Goal: Task Accomplishment & Management: Use online tool/utility

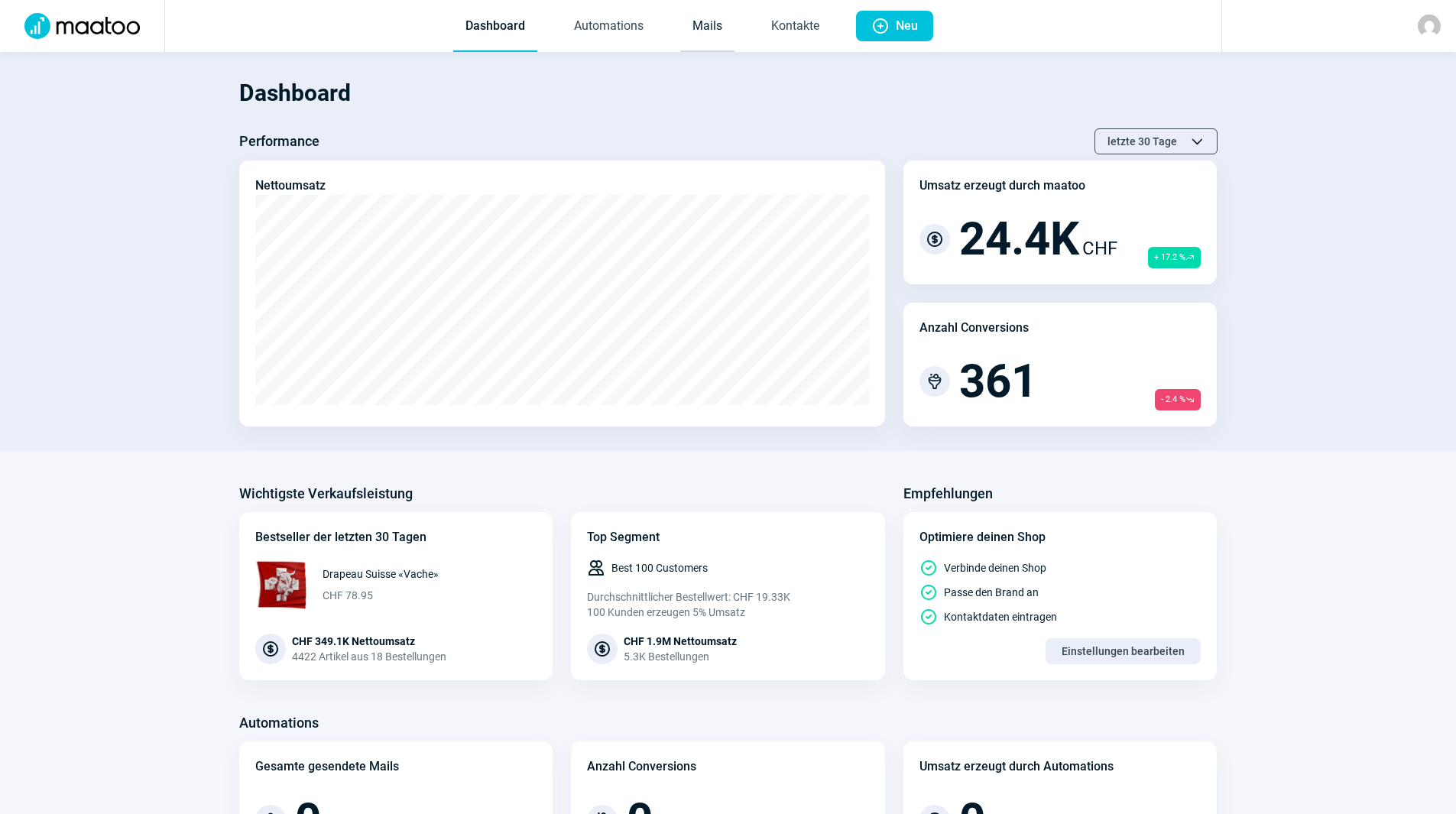
click at [701, 17] on link "Mails" at bounding box center [707, 27] width 54 height 50
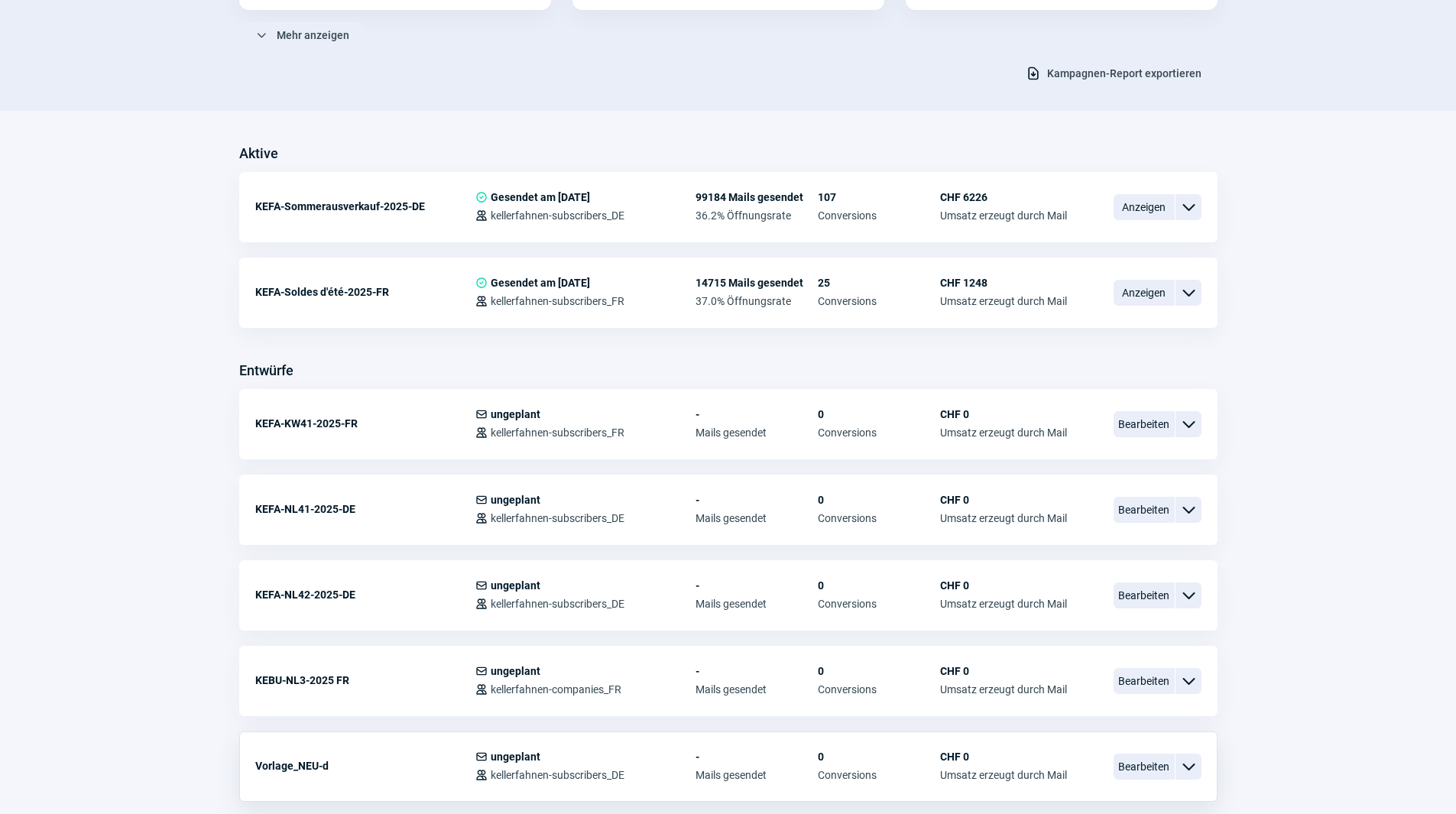
scroll to position [382, 0]
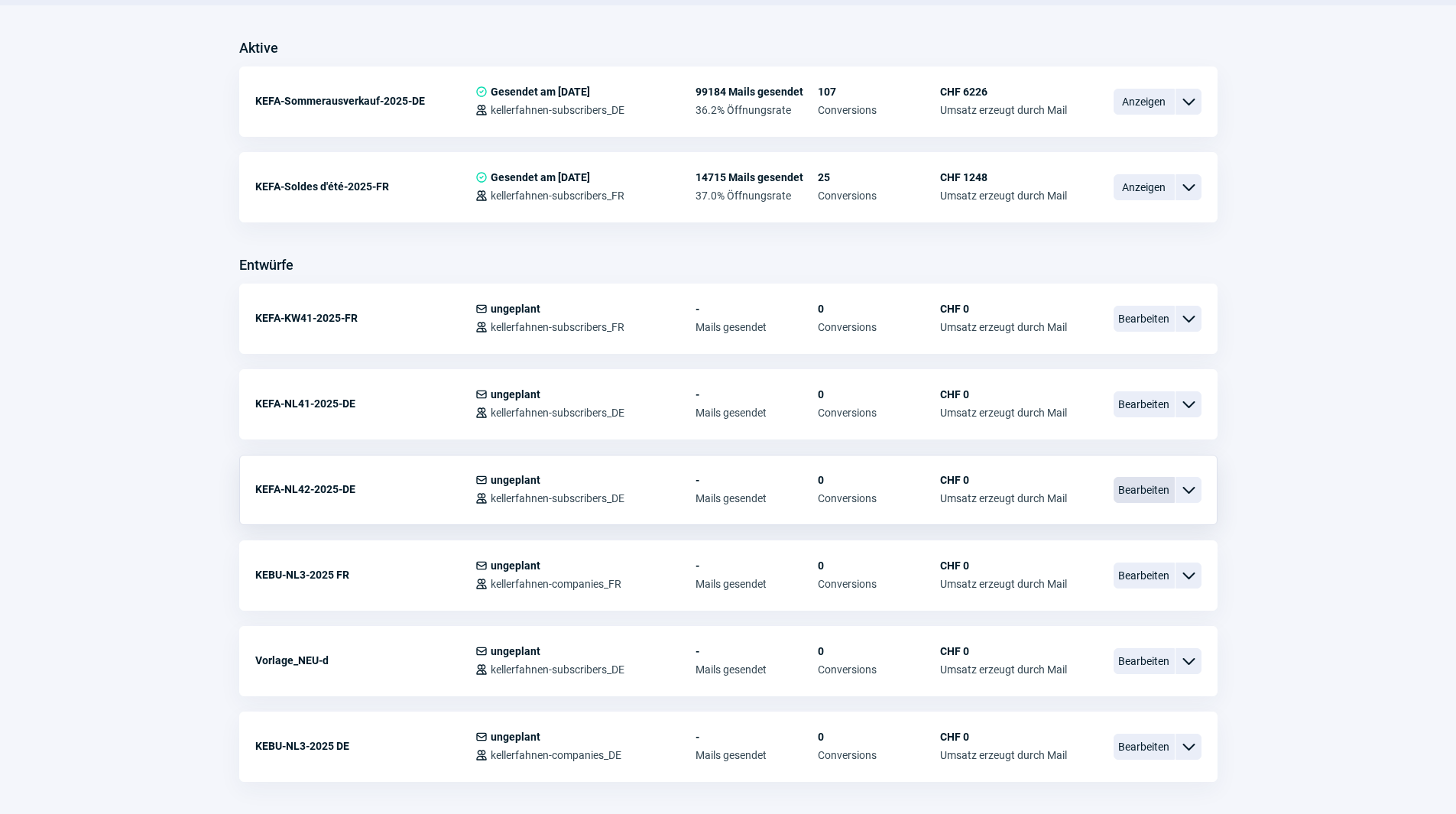
click at [1139, 490] on span "Bearbeiten" at bounding box center [1144, 489] width 61 height 26
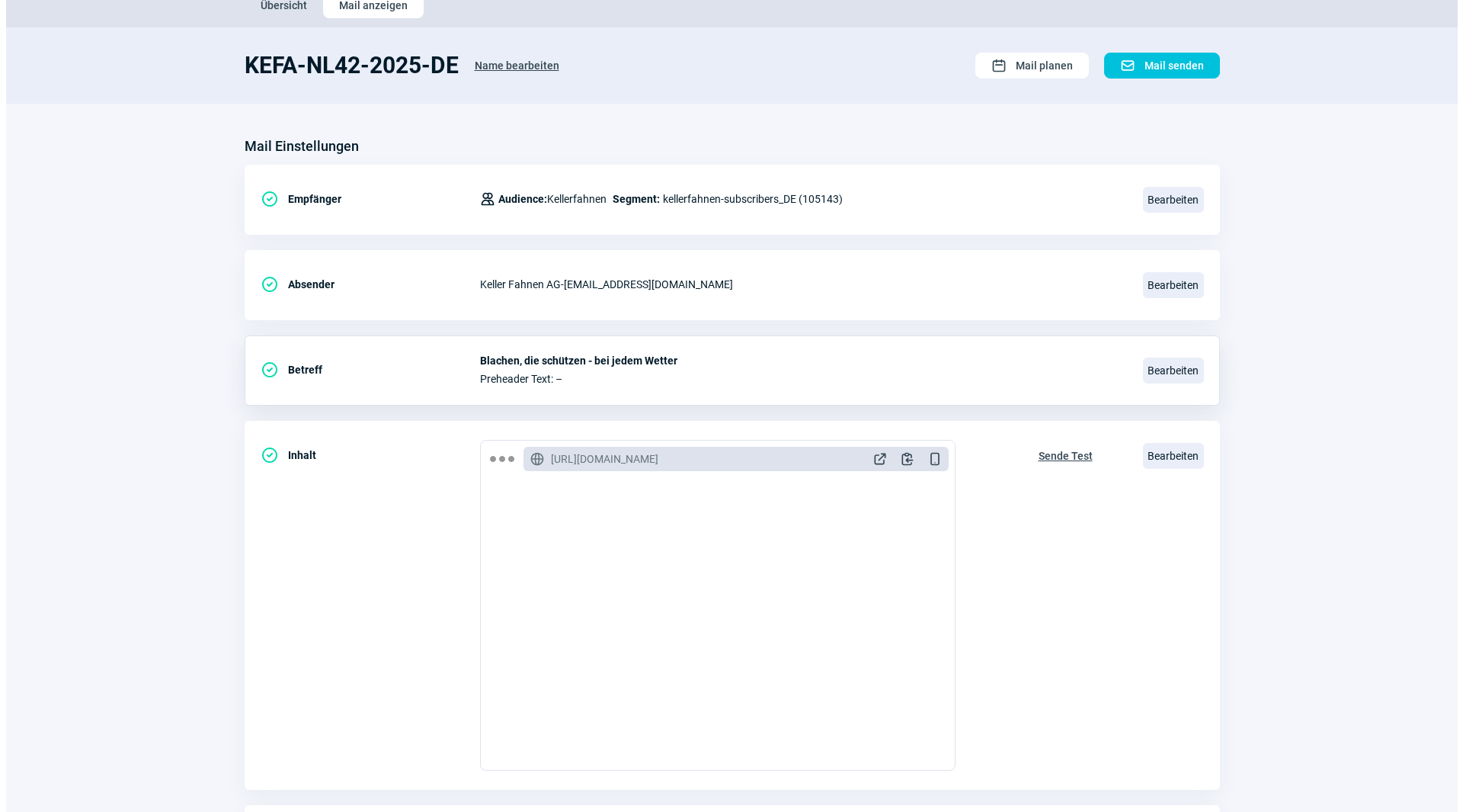
scroll to position [177, 0]
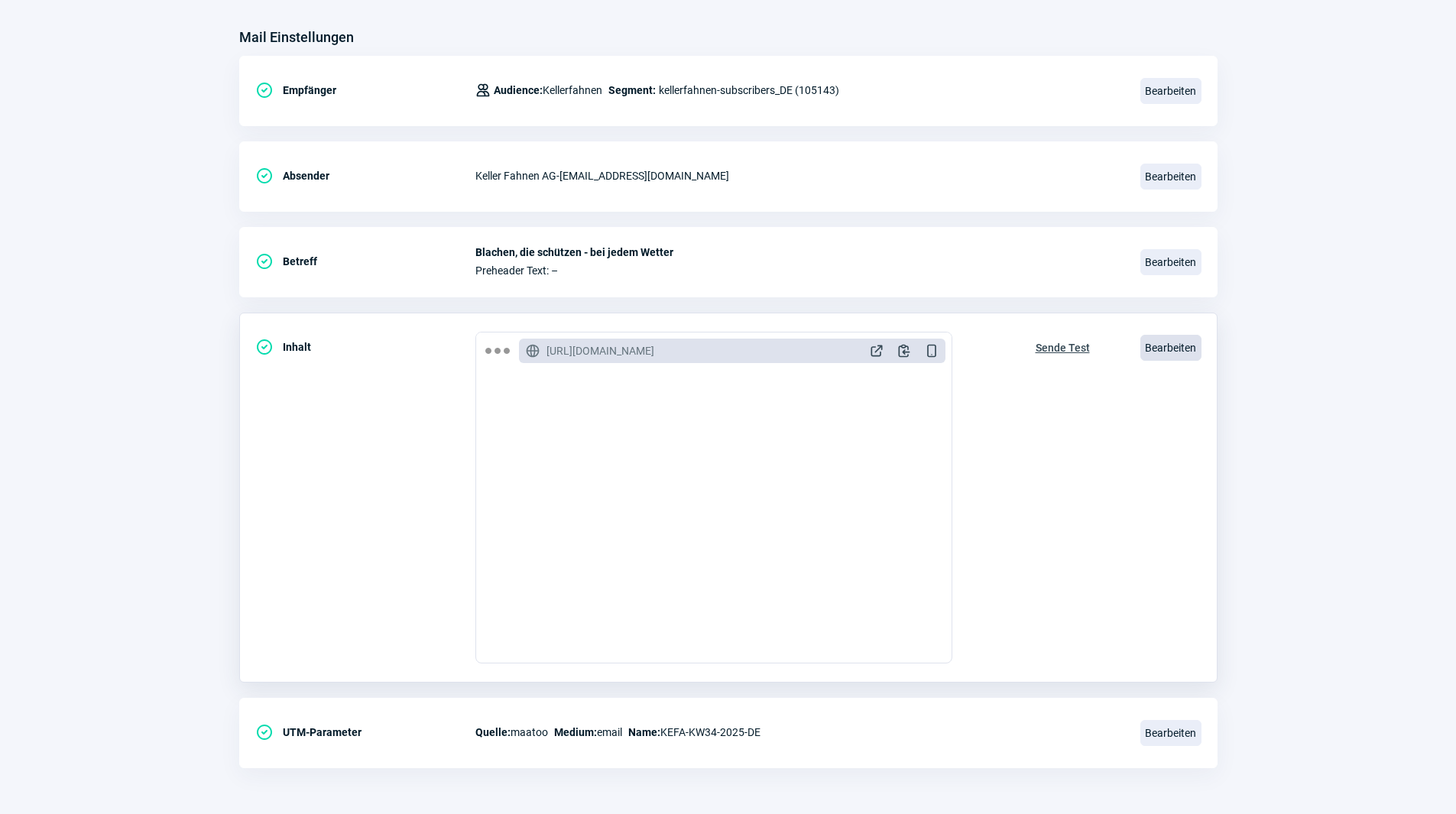
click at [1166, 350] on span "Bearbeiten" at bounding box center [1171, 347] width 61 height 26
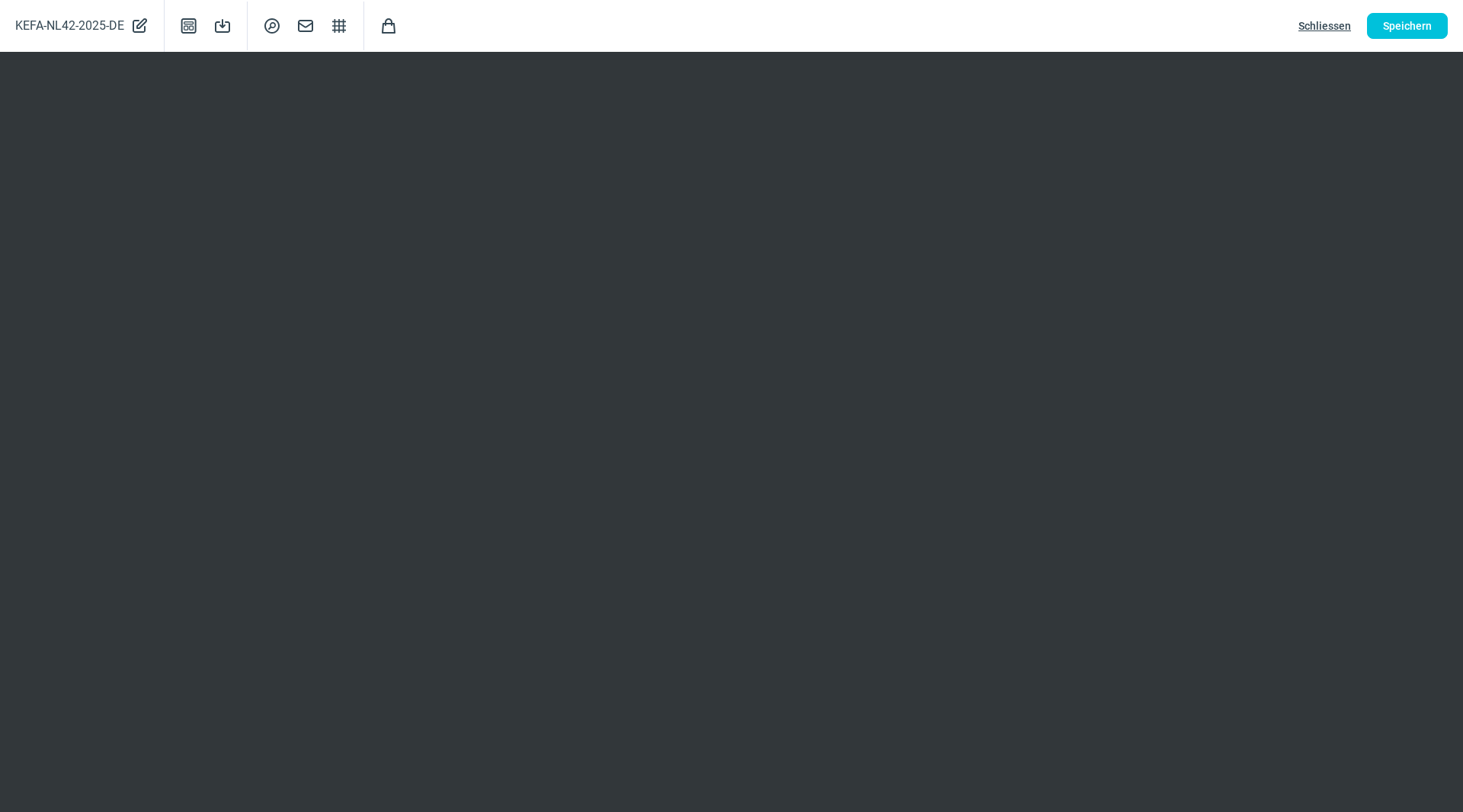
click at [1309, 24] on span "Schliessen" at bounding box center [1324, 26] width 52 height 25
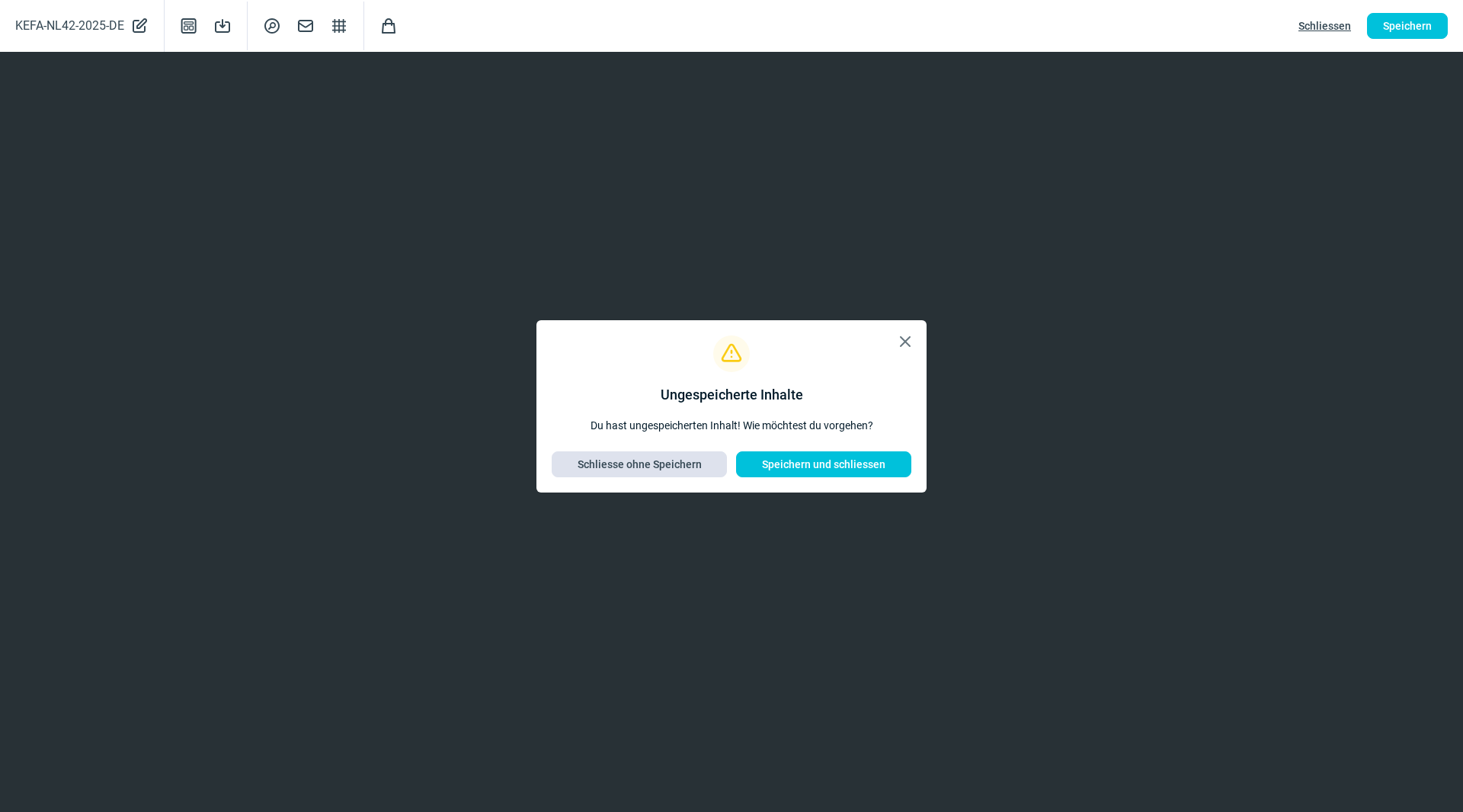
click at [627, 460] on span "Schliesse ohne Speichern" at bounding box center [640, 464] width 124 height 25
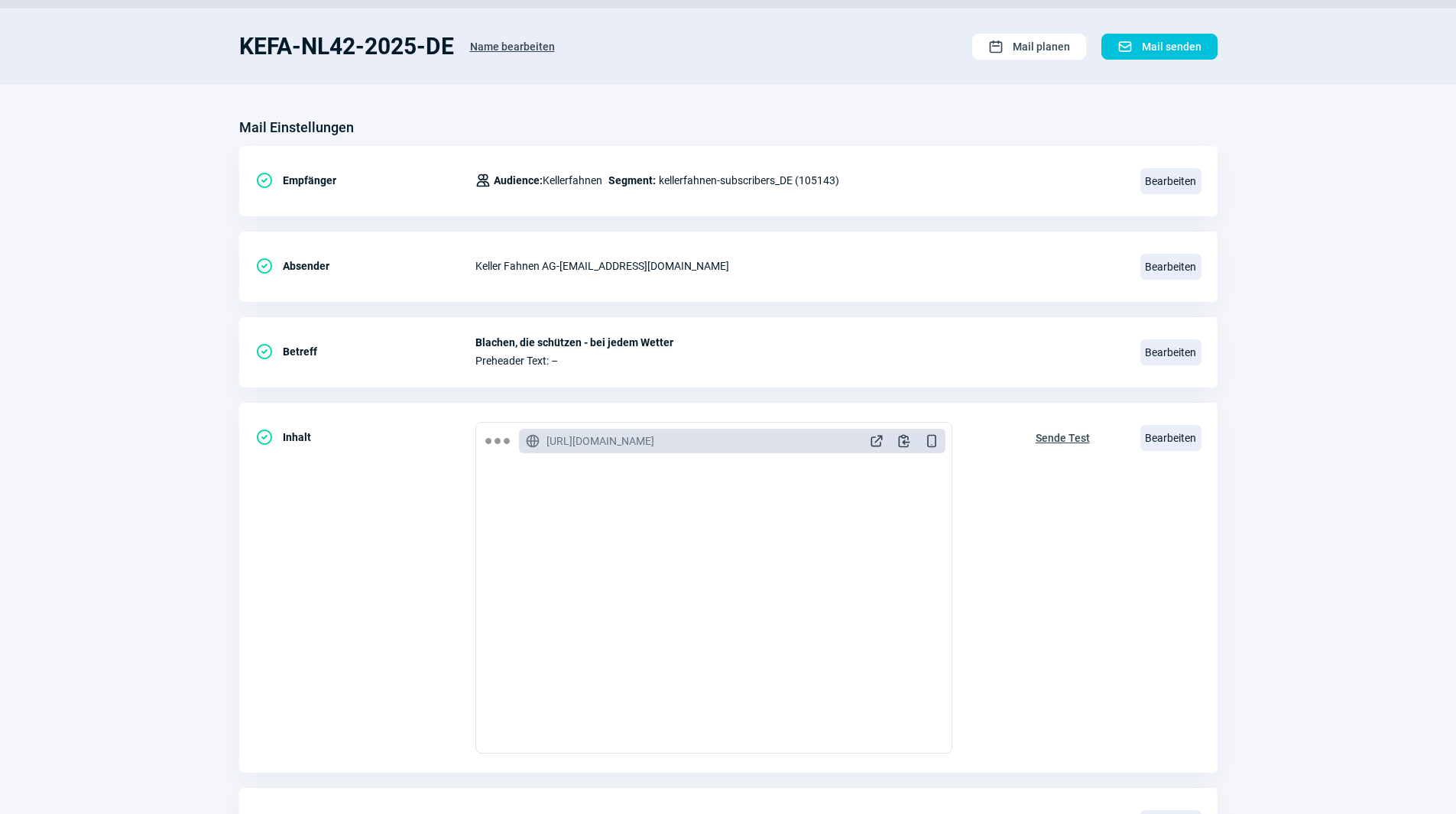
scroll to position [0, 0]
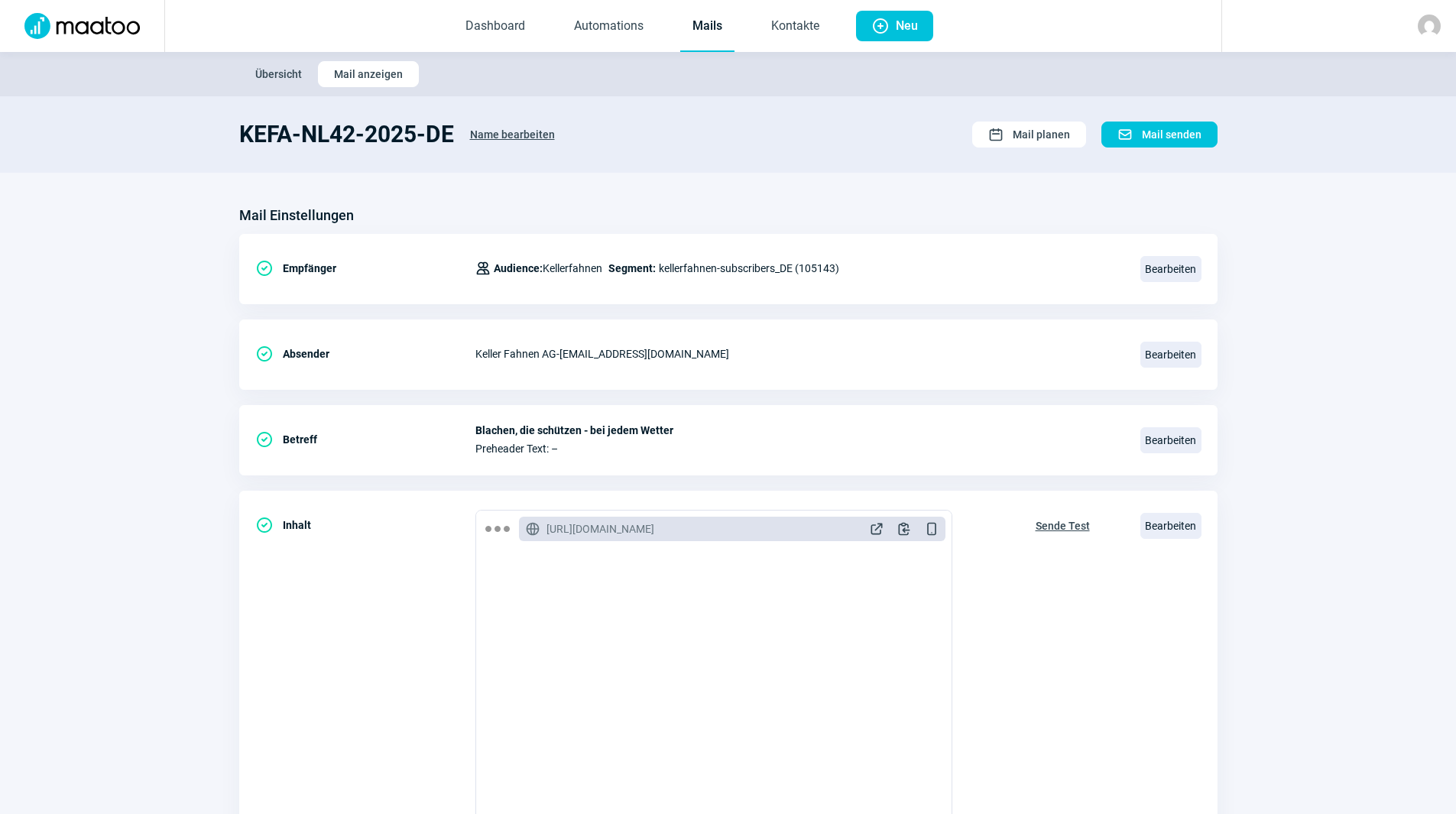
click at [719, 36] on link "Mails" at bounding box center [707, 27] width 54 height 50
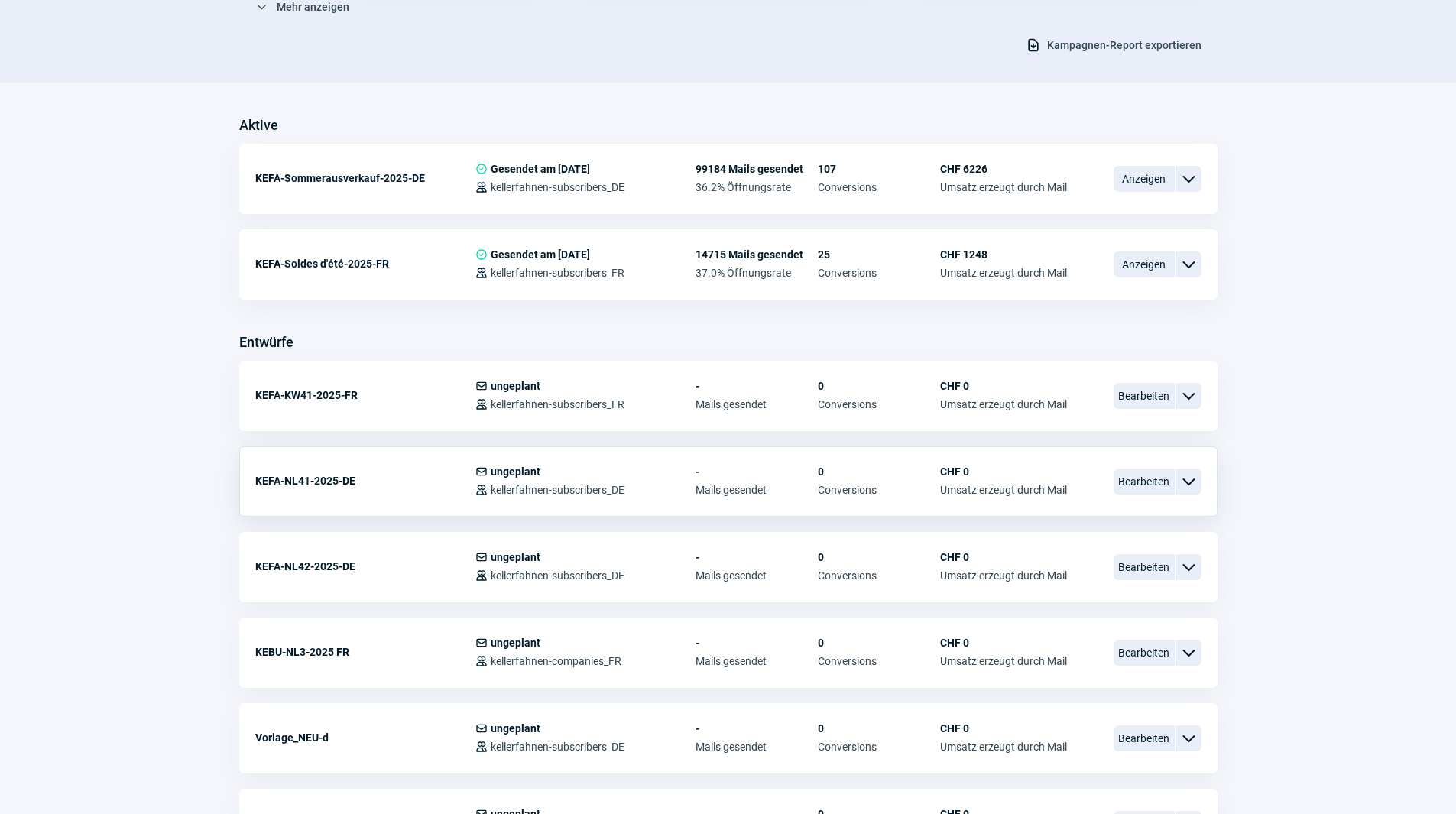
scroll to position [306, 0]
click at [1150, 478] on span "Bearbeiten" at bounding box center [1144, 480] width 61 height 26
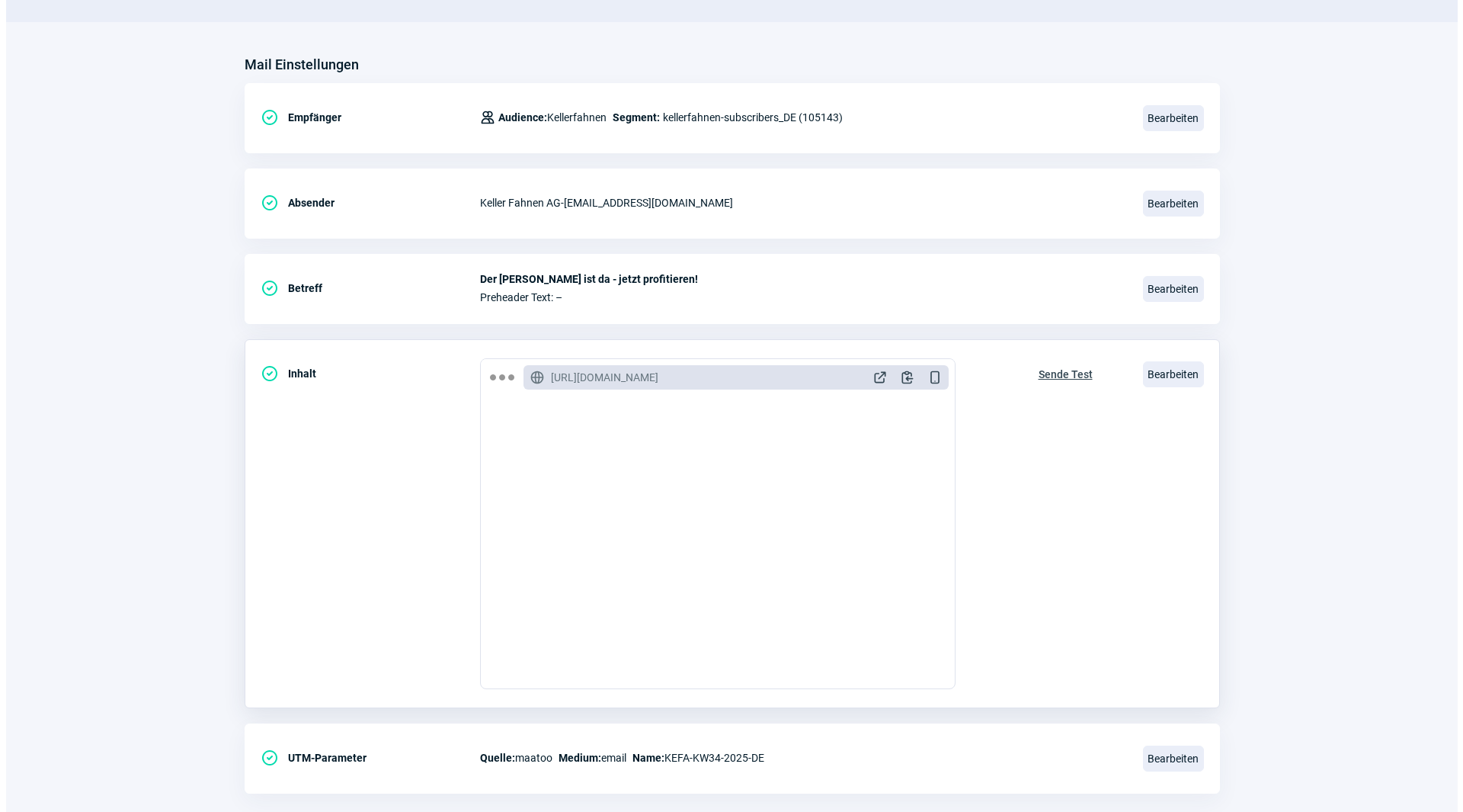
scroll to position [177, 0]
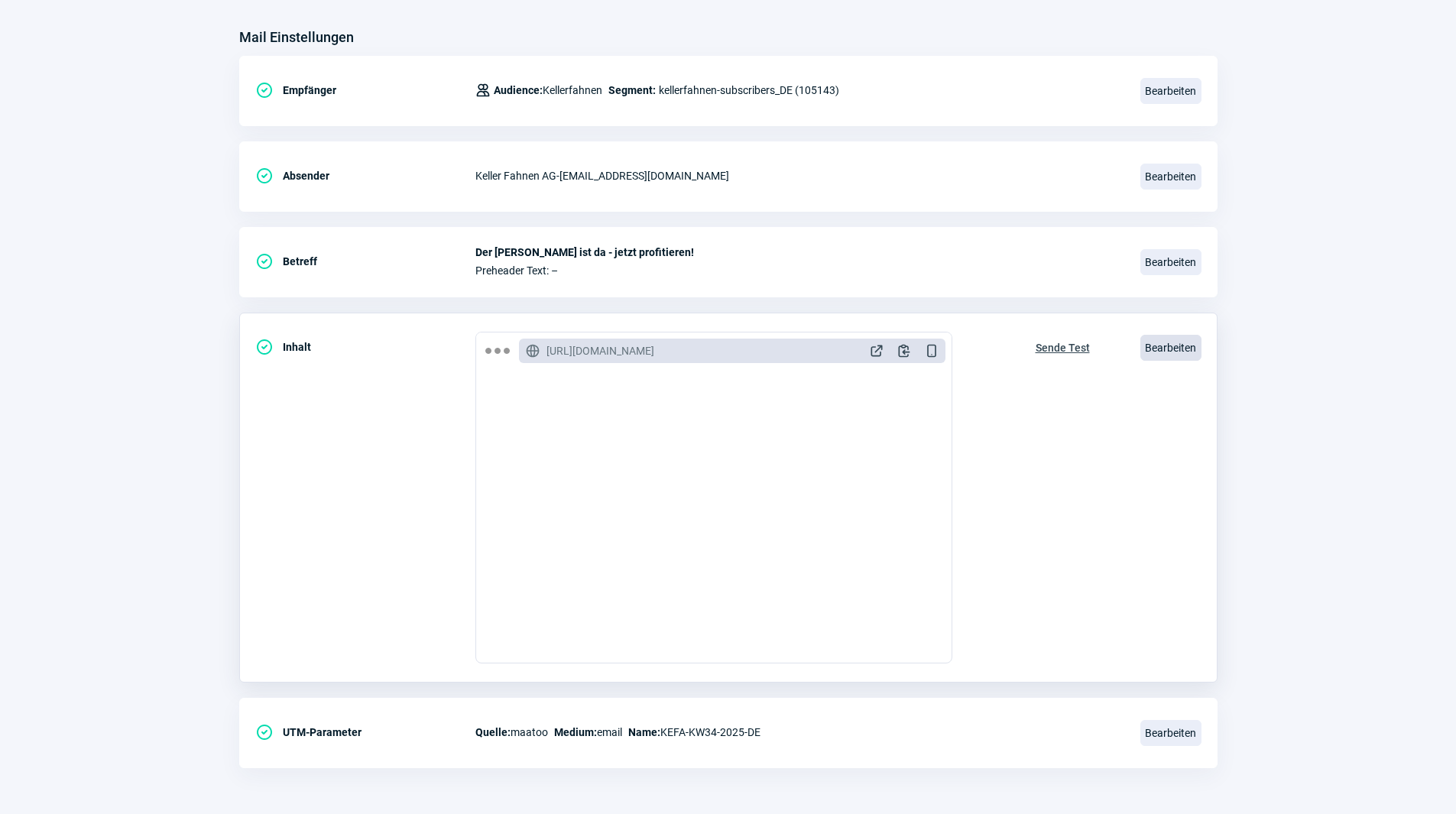
click at [1178, 349] on span "Bearbeiten" at bounding box center [1171, 347] width 61 height 26
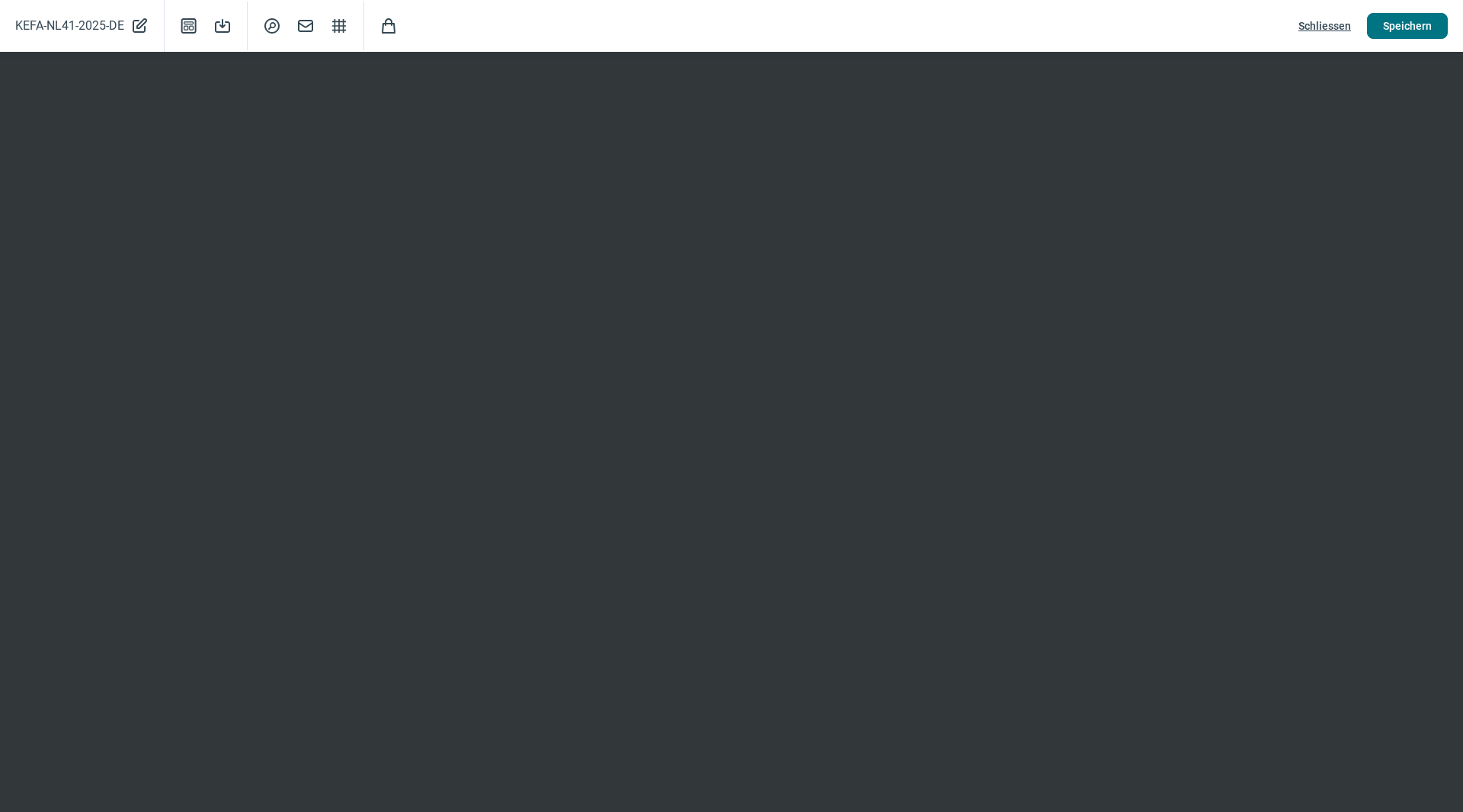
click at [1413, 27] on span "Speichern" at bounding box center [1407, 26] width 48 height 25
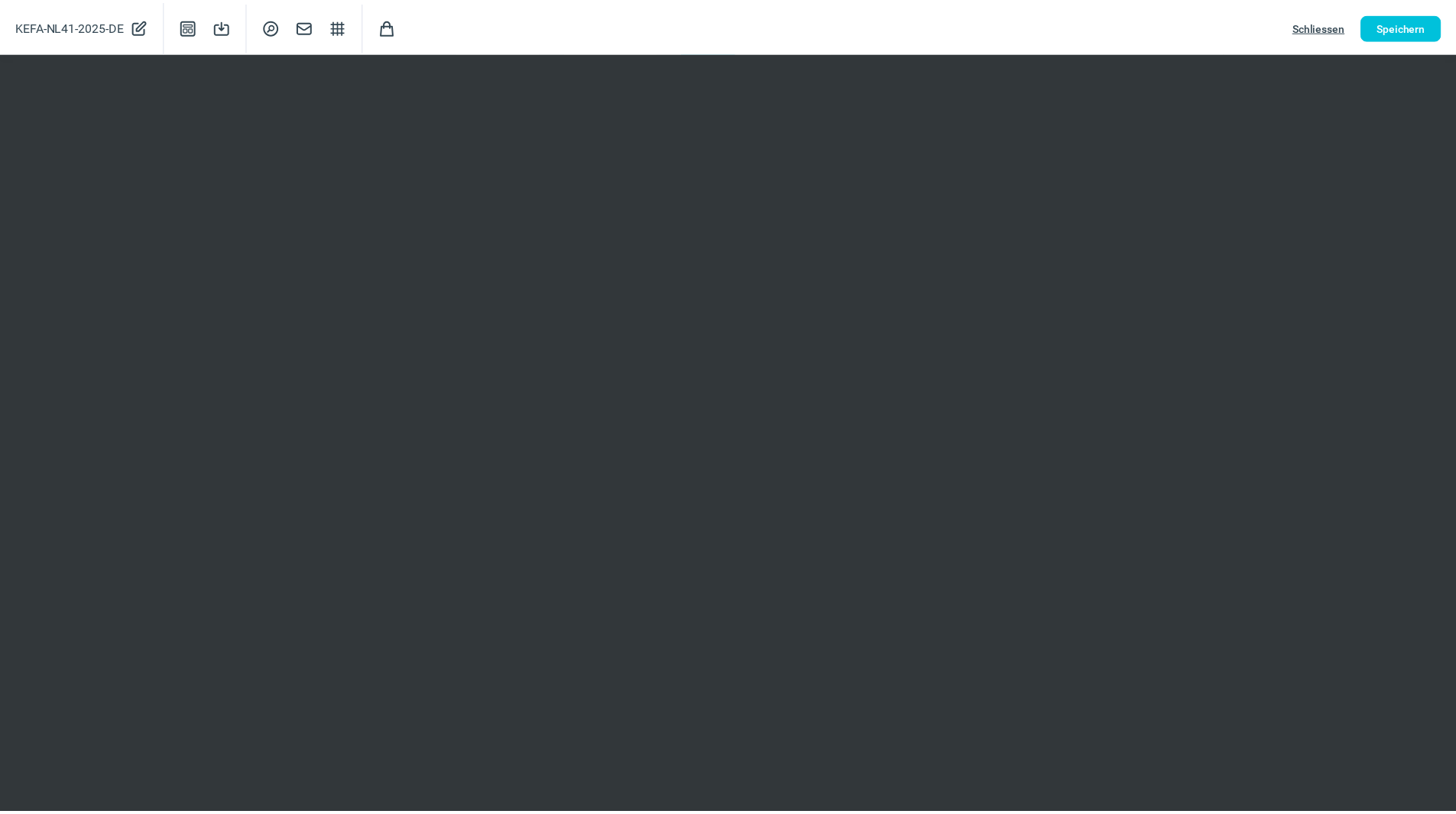
scroll to position [0, 0]
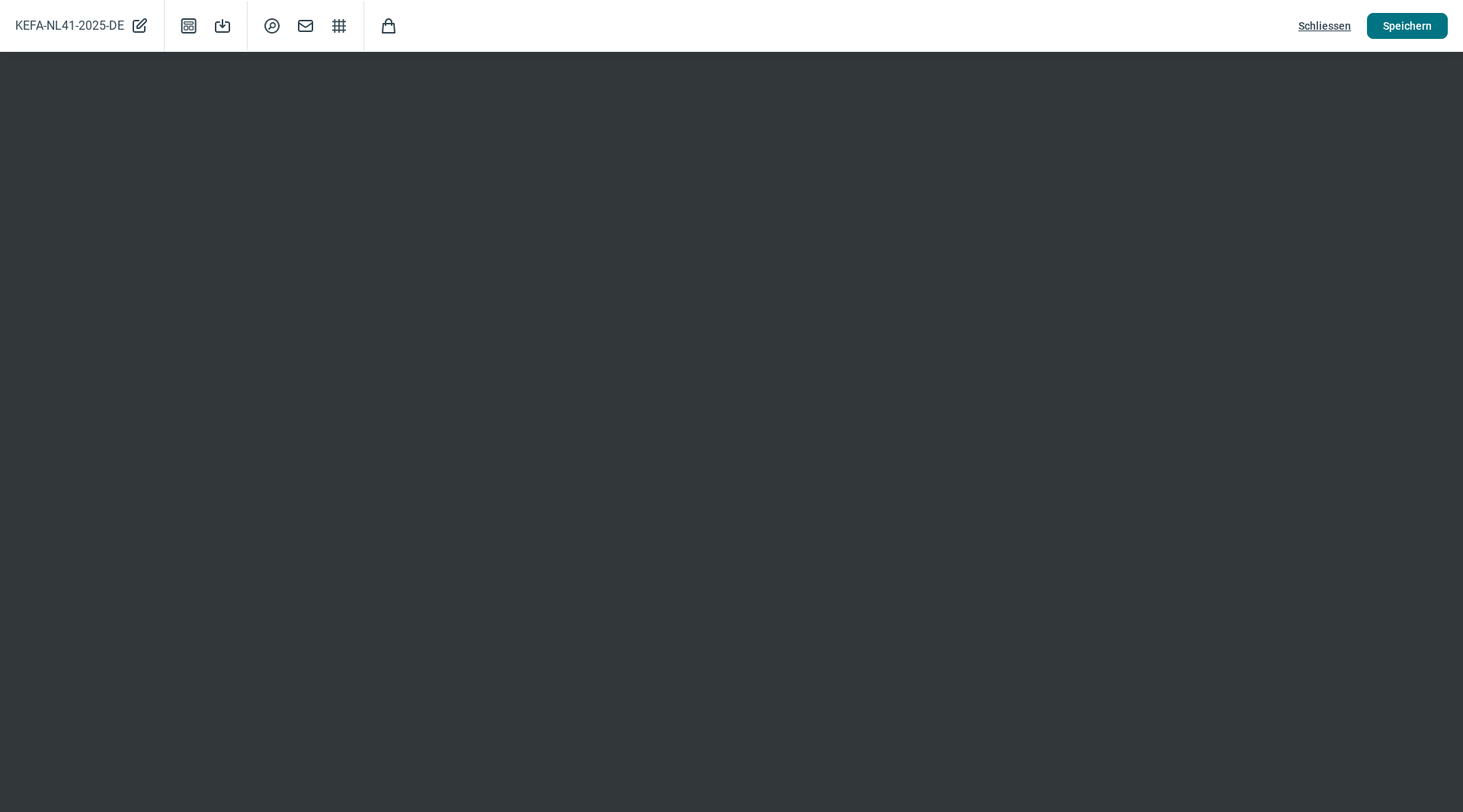
click at [1401, 23] on span "Speichern" at bounding box center [1407, 26] width 48 height 25
click at [1348, 22] on span "Schliessen" at bounding box center [1324, 26] width 52 height 25
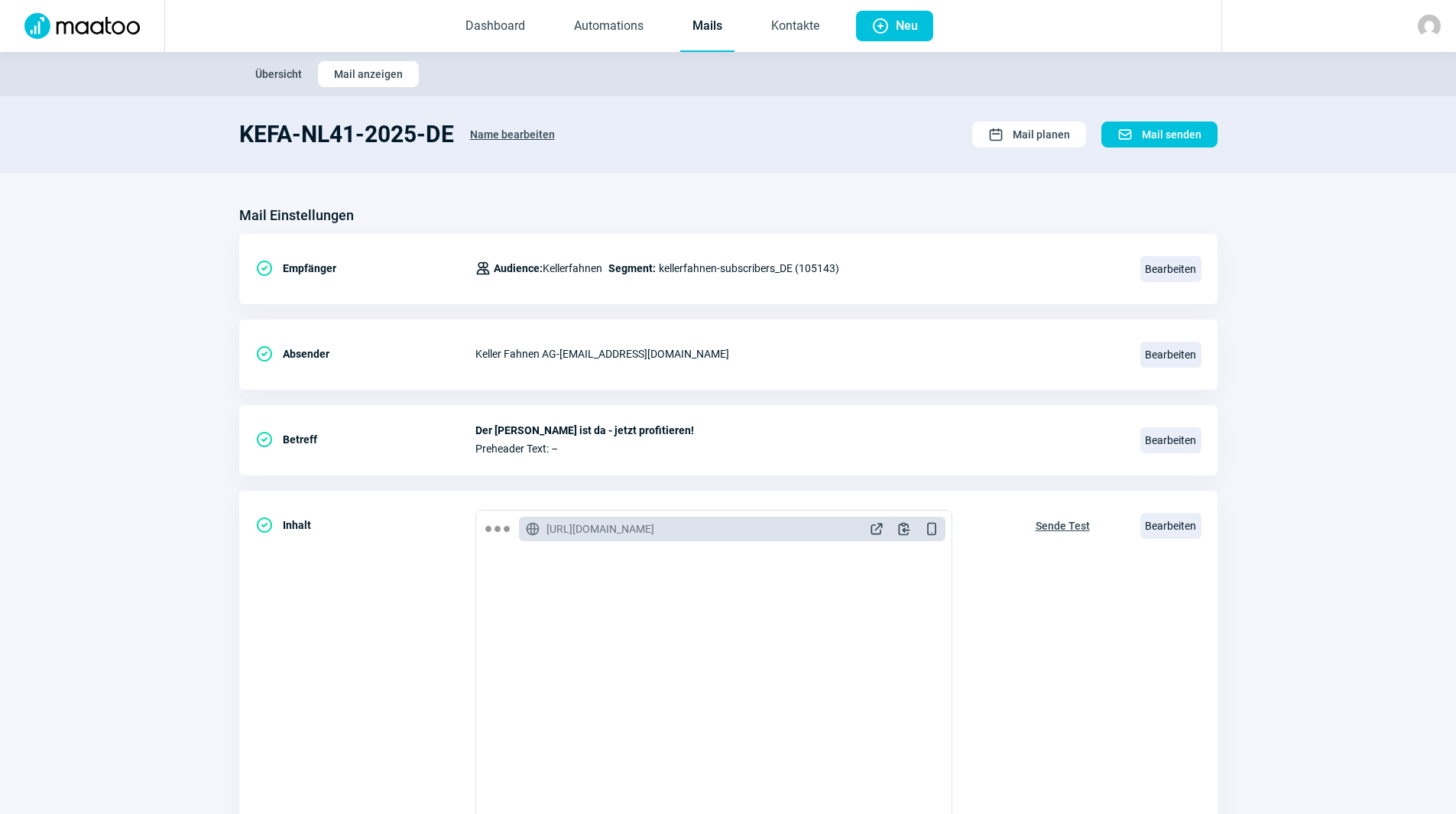
click at [717, 33] on link "Mails" at bounding box center [707, 27] width 54 height 50
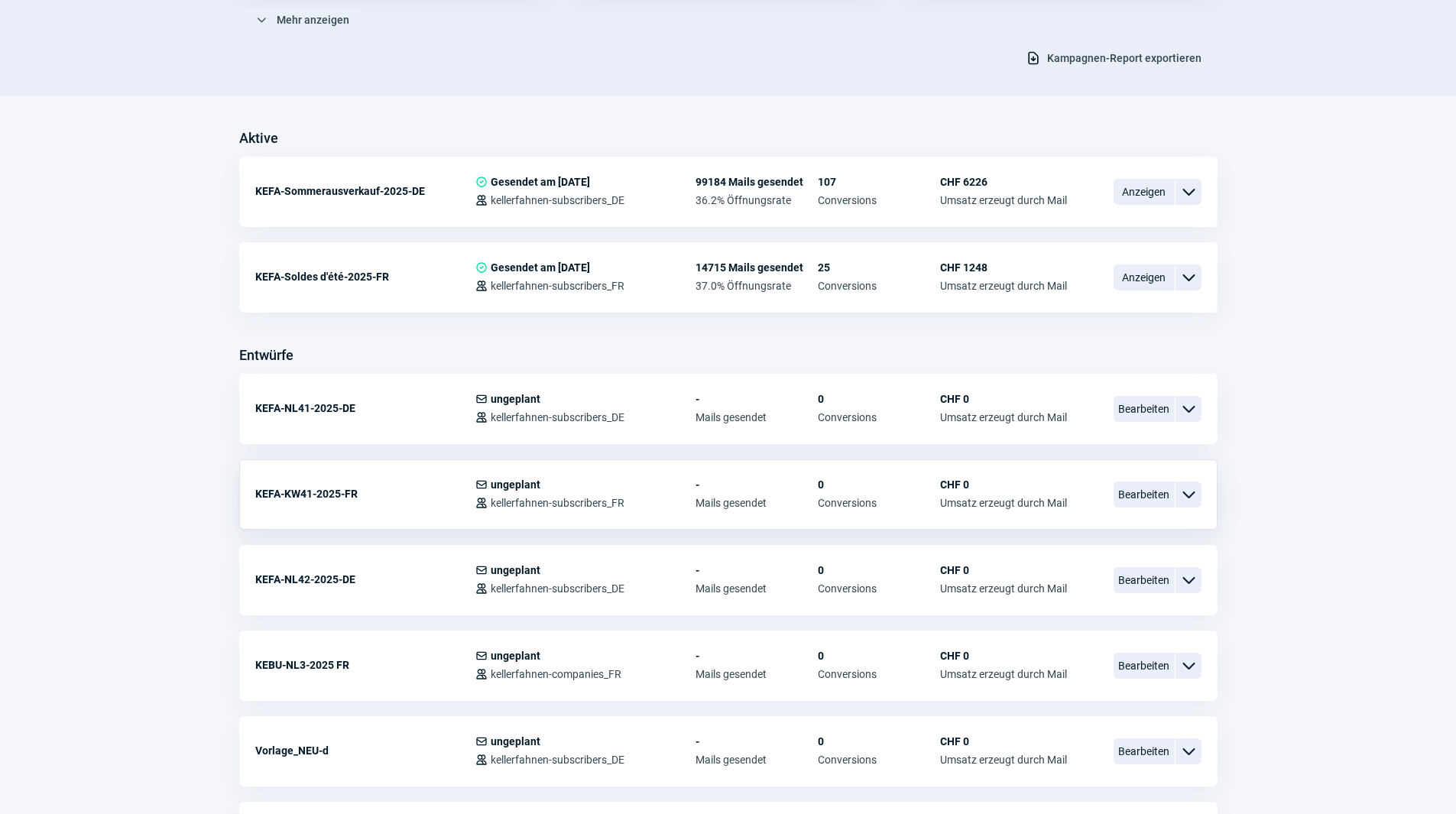
scroll to position [306, 0]
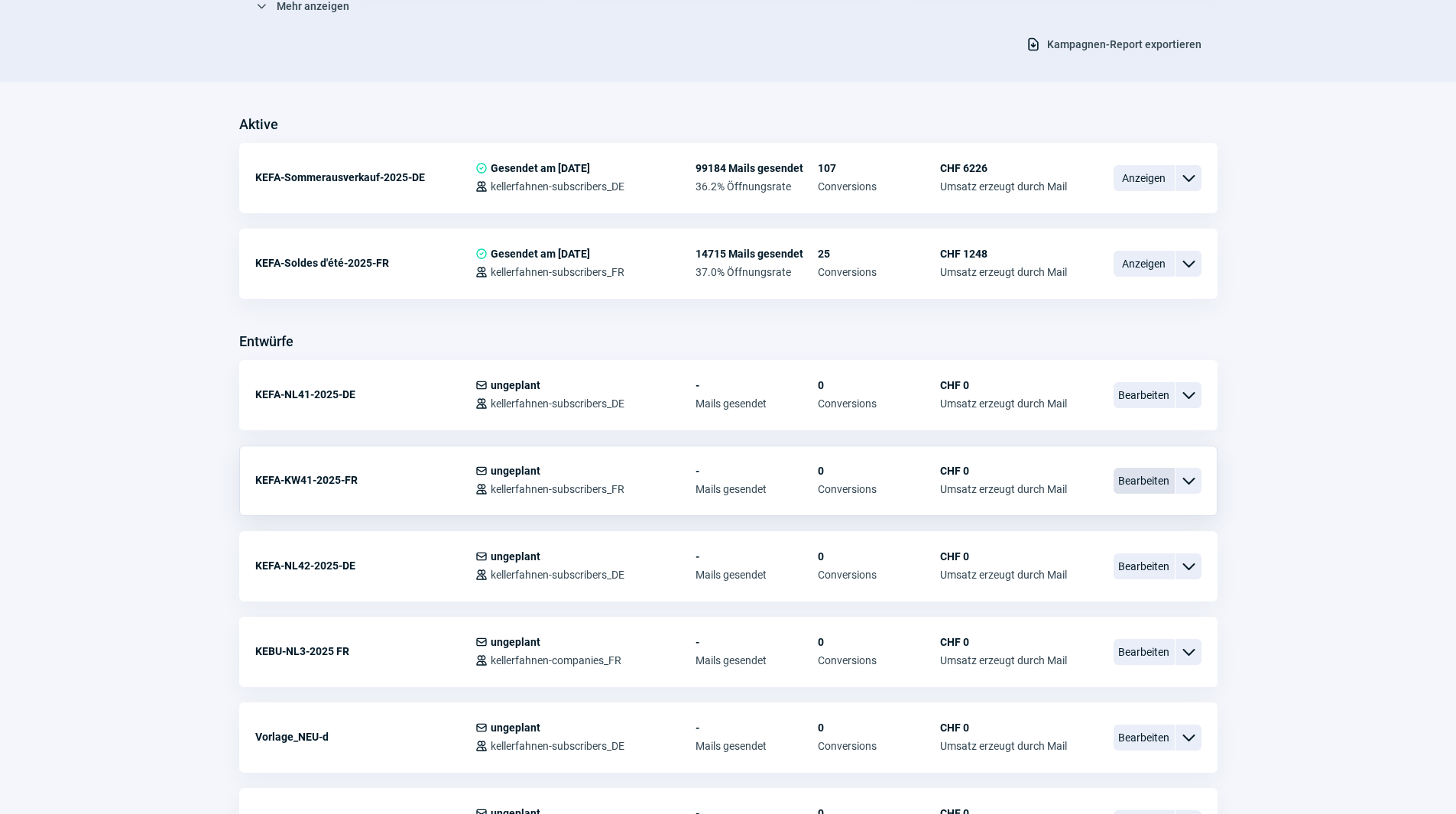
click at [1135, 474] on span "Bearbeiten" at bounding box center [1144, 480] width 61 height 26
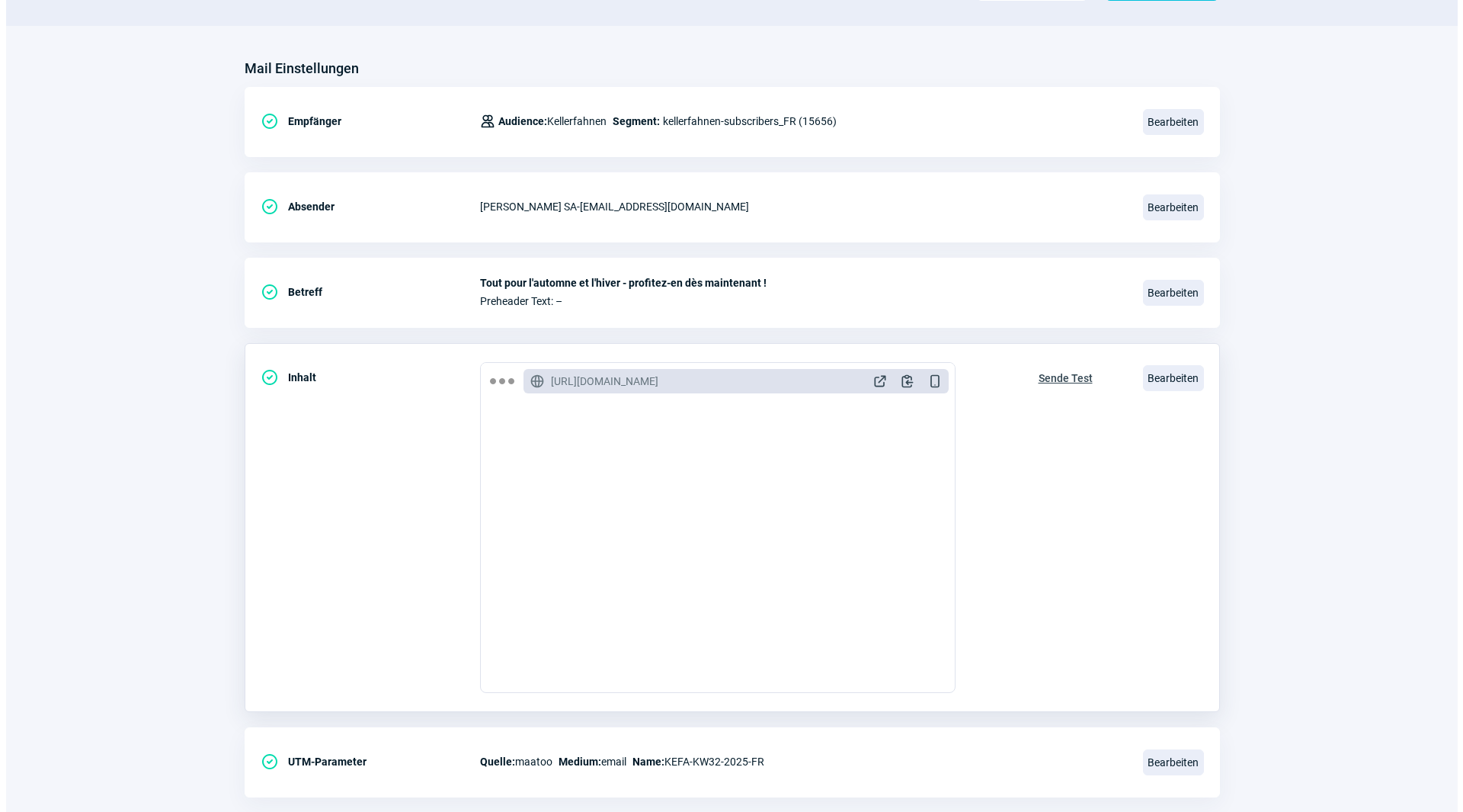
scroll to position [153, 0]
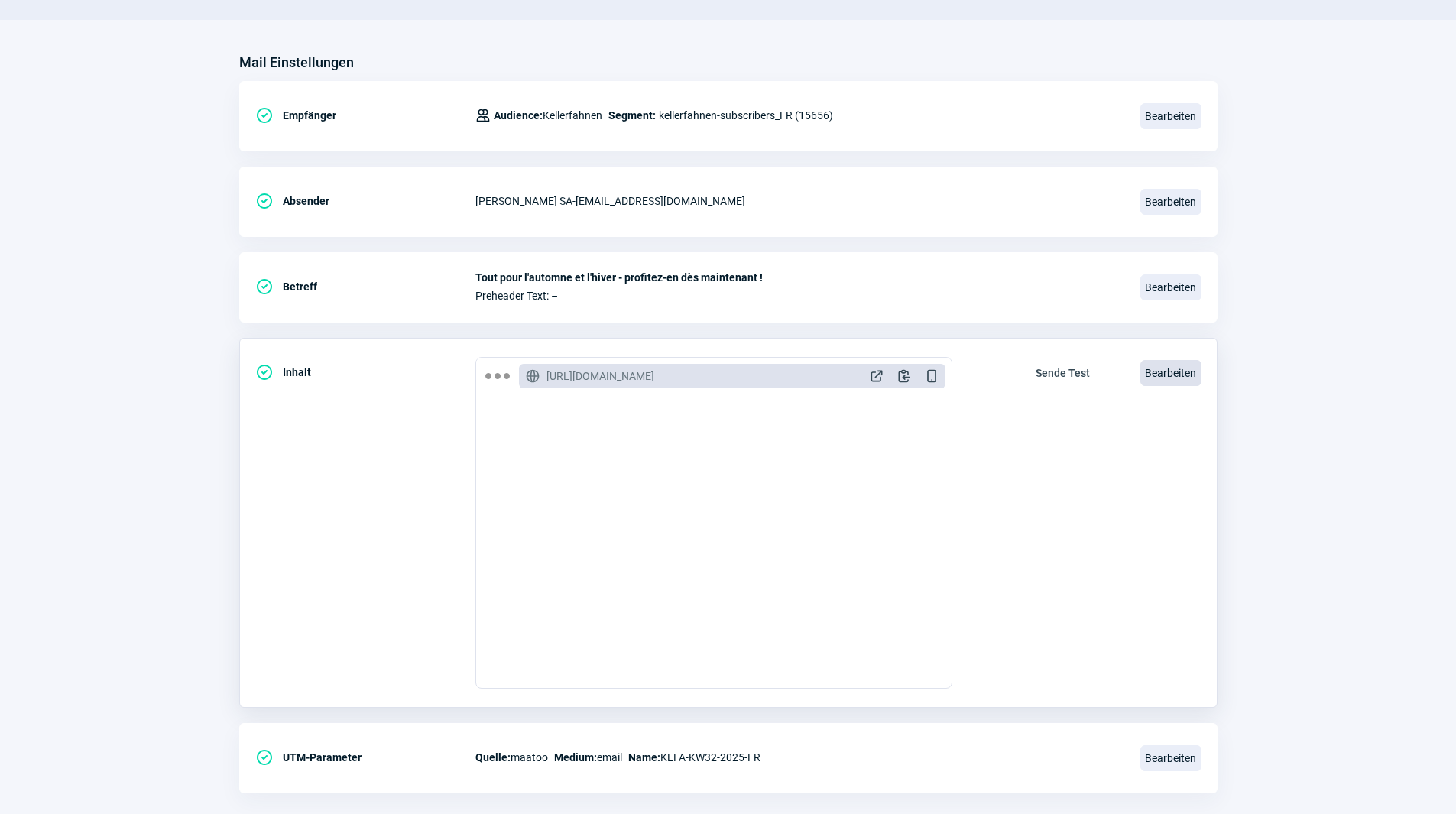
click at [1156, 371] on span "Bearbeiten" at bounding box center [1171, 372] width 61 height 26
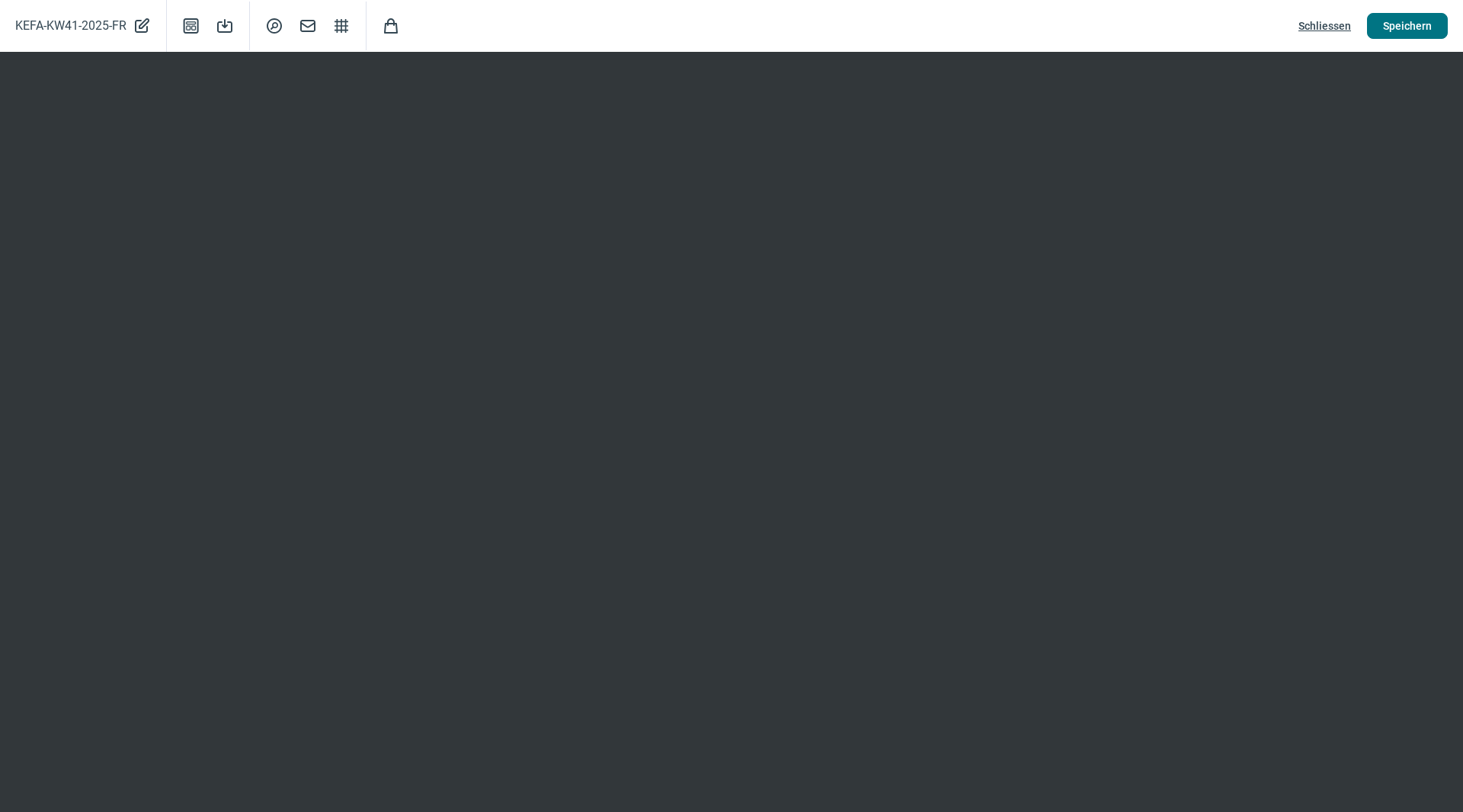
click at [1413, 27] on span "Speichern" at bounding box center [1407, 26] width 48 height 25
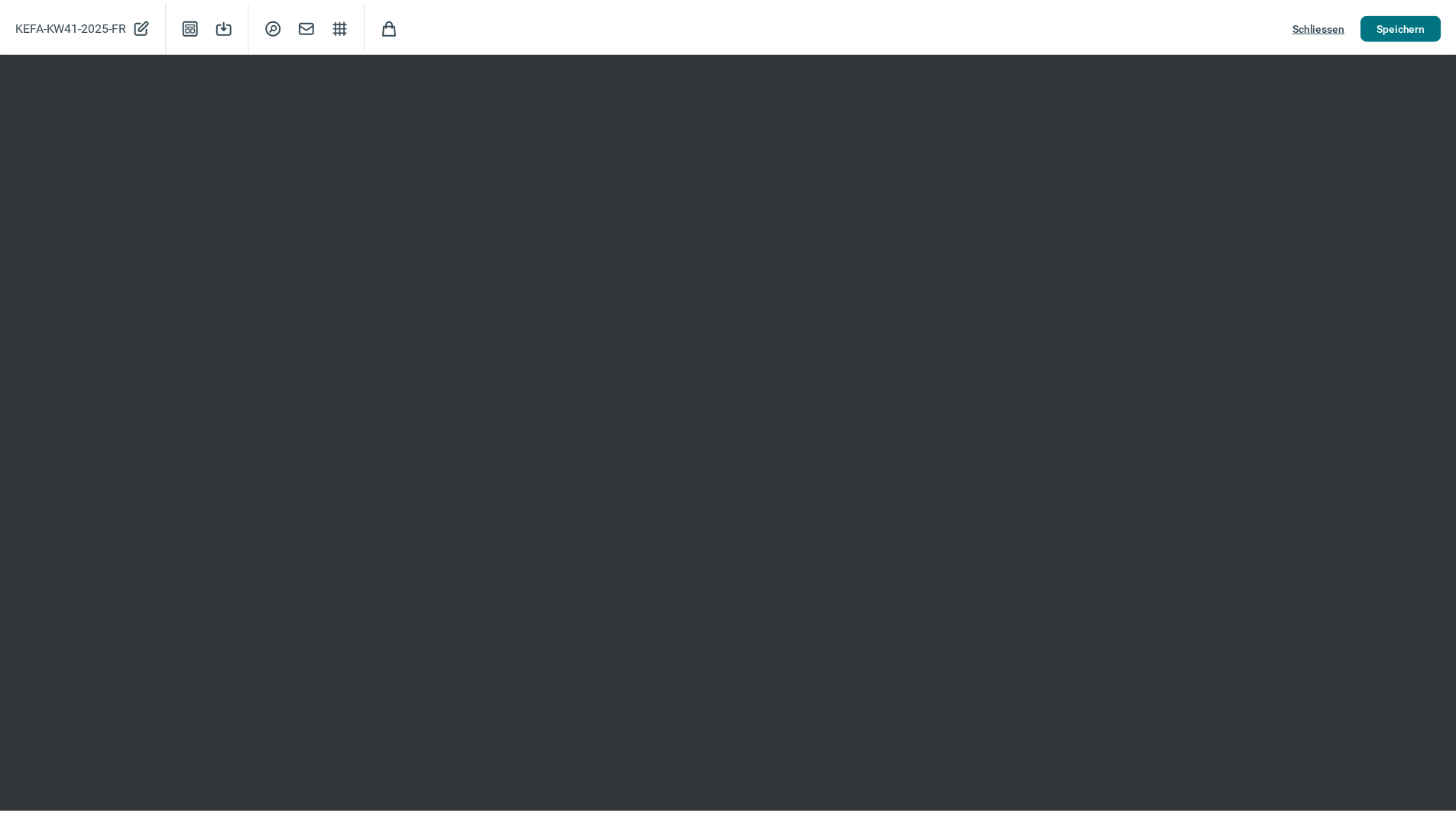
scroll to position [0, 0]
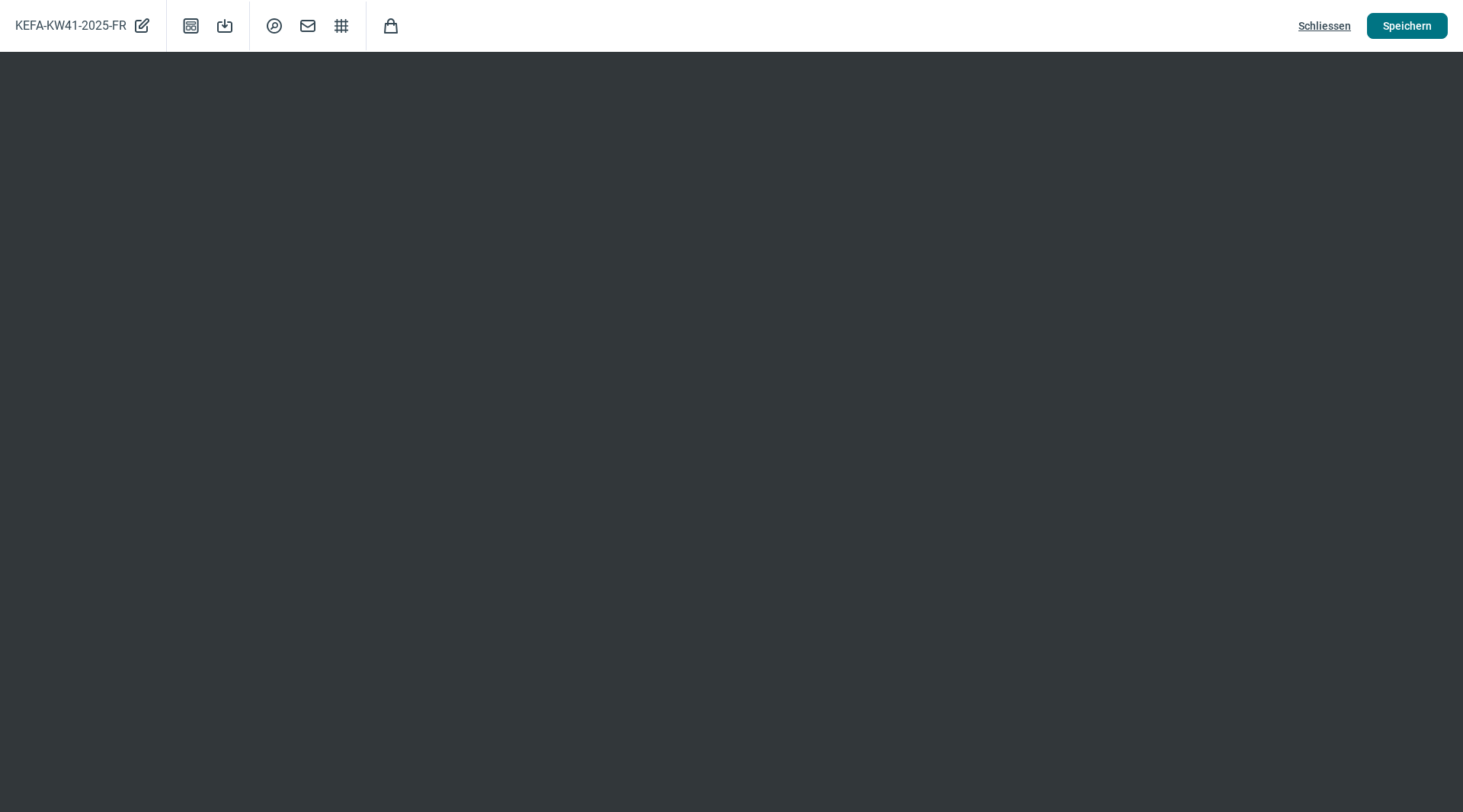
click at [1405, 32] on span "Speichern" at bounding box center [1407, 26] width 48 height 25
click at [1379, 24] on button "Speichern" at bounding box center [1407, 26] width 81 height 26
click at [1315, 22] on span "Schliessen" at bounding box center [1324, 26] width 52 height 25
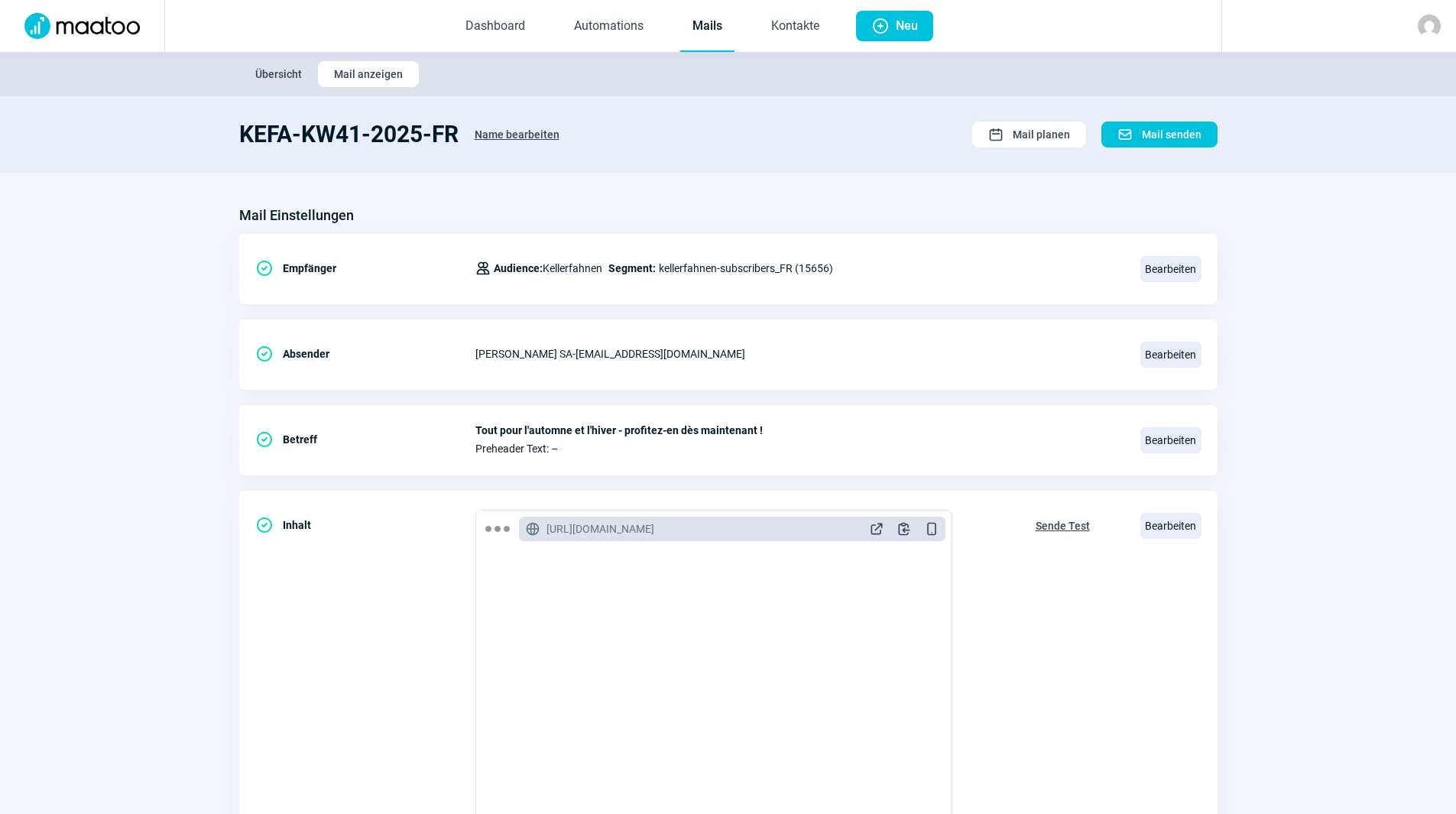
click at [707, 33] on link "Mails" at bounding box center [707, 27] width 54 height 50
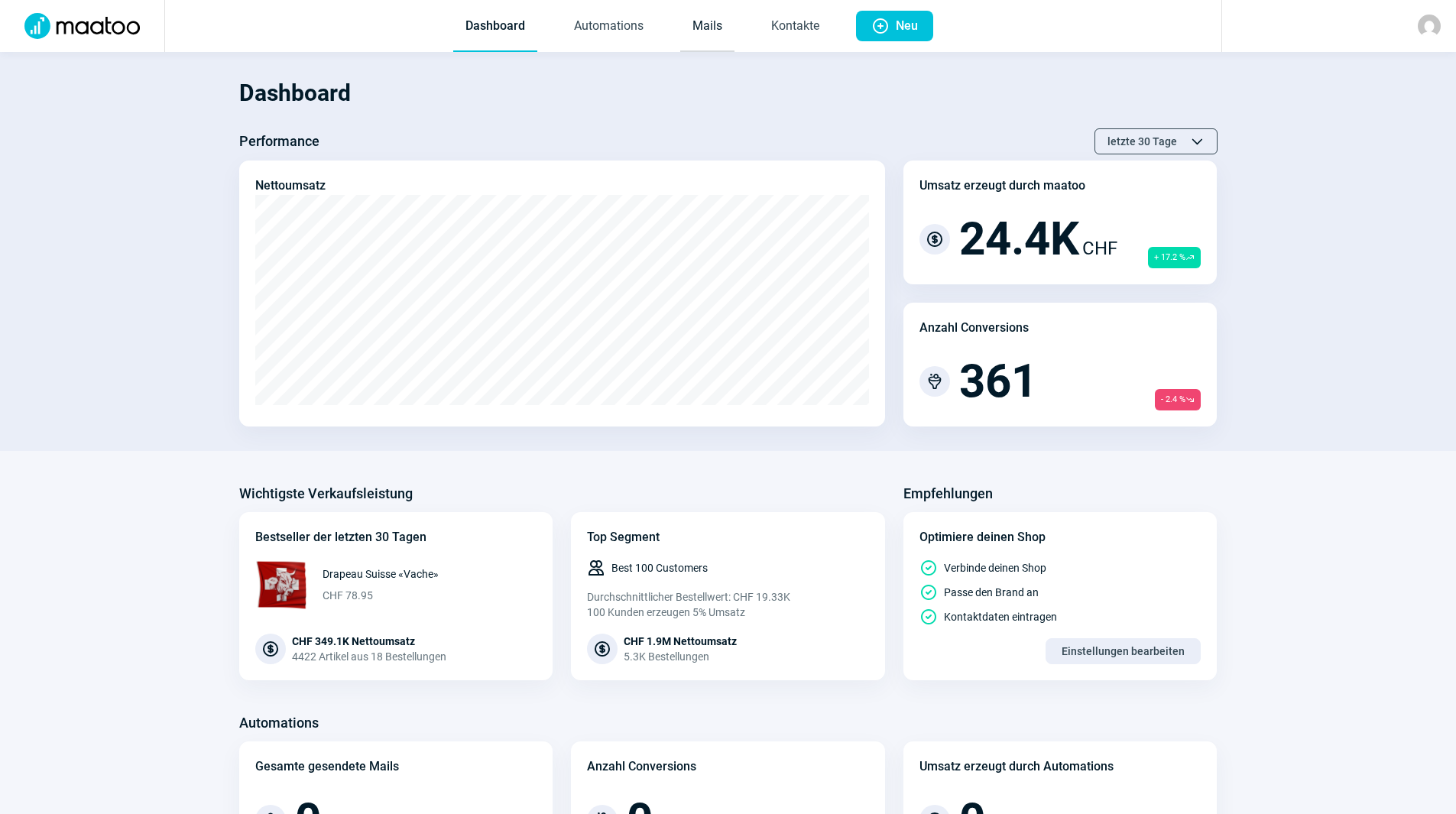
click at [713, 28] on link "Mails" at bounding box center [707, 27] width 54 height 50
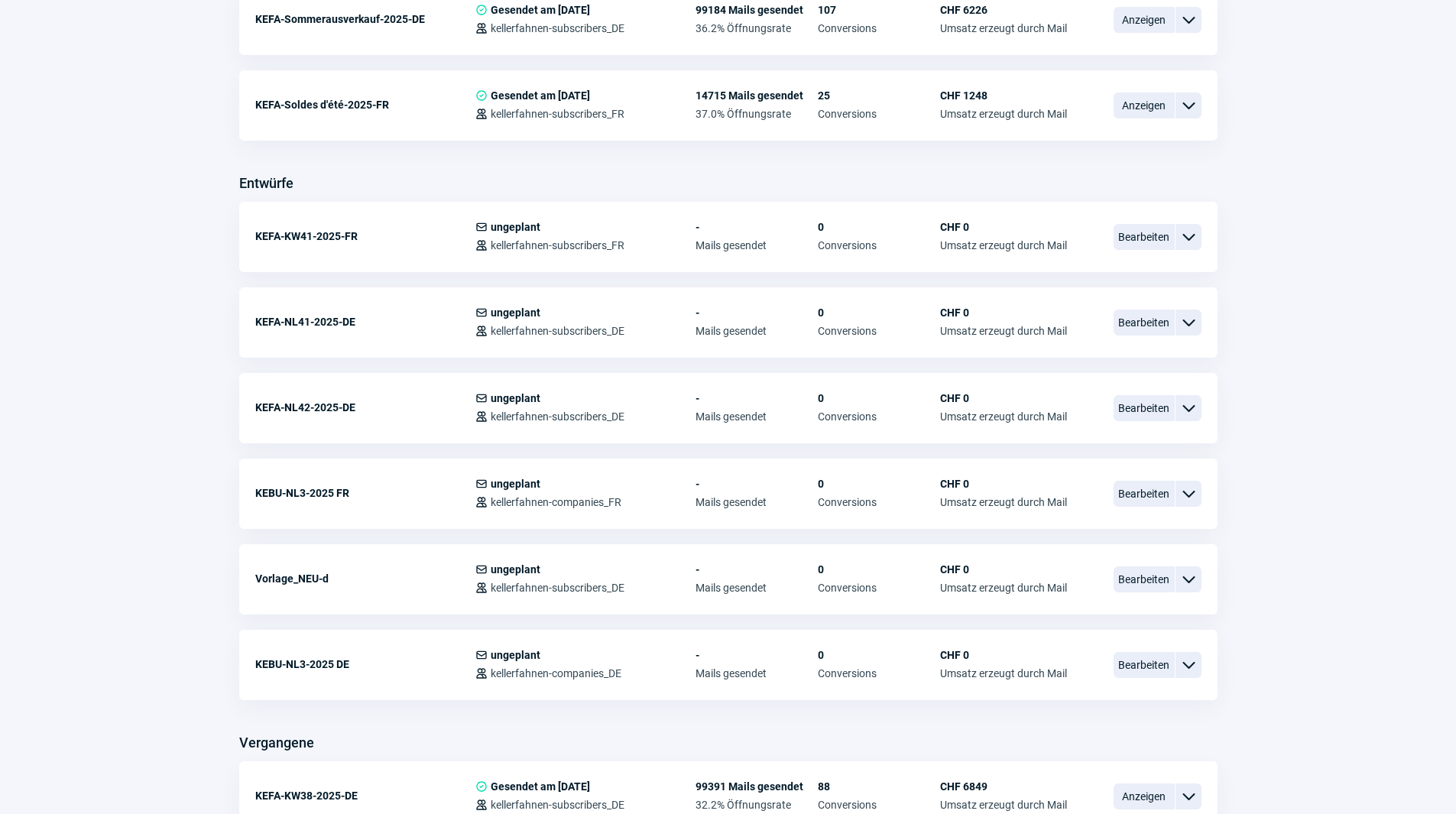
scroll to position [459, 0]
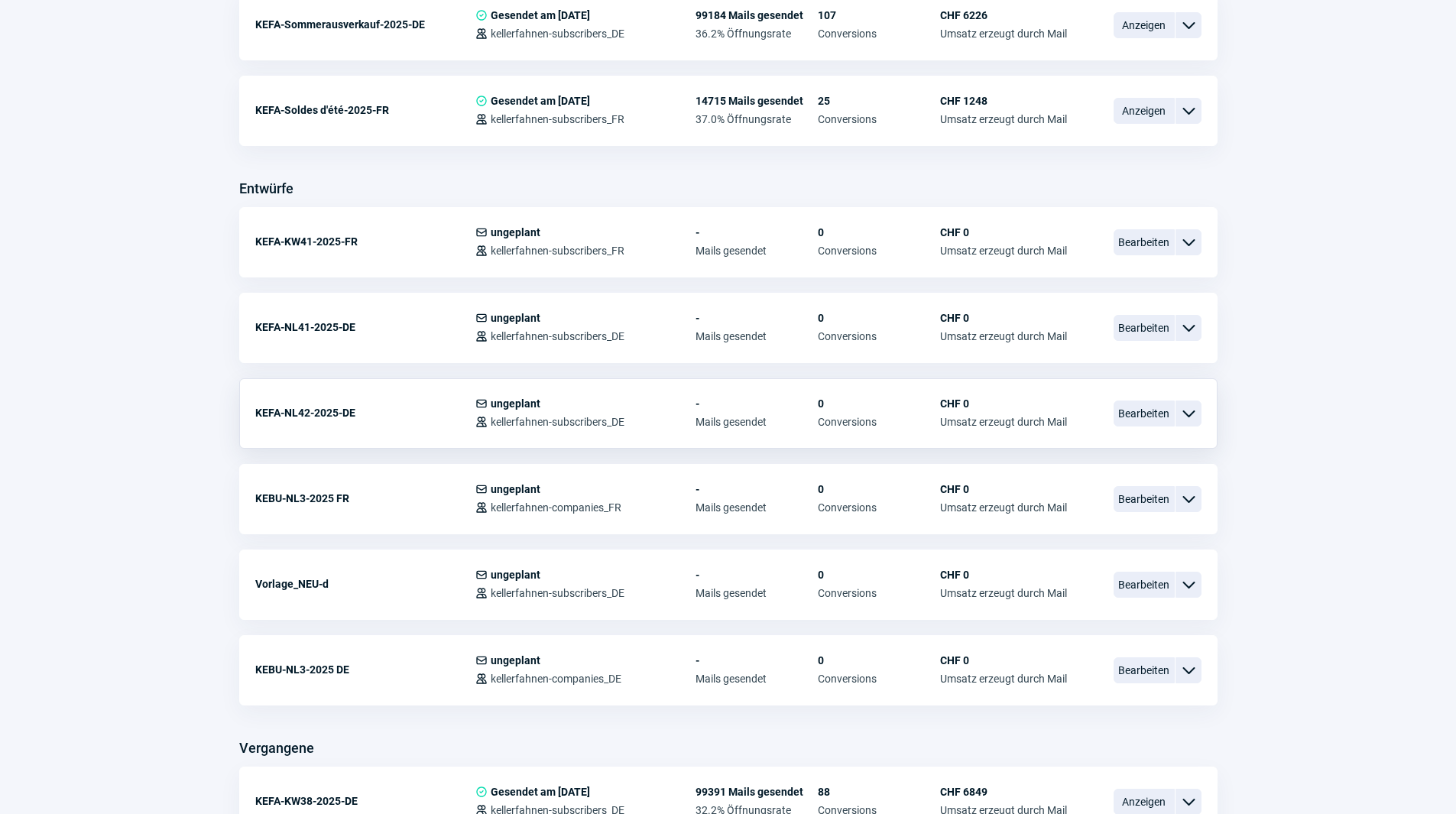
click at [338, 418] on div "KEFA-NL42-2025-DE" at bounding box center [366, 412] width 220 height 30
click at [1151, 416] on span "Bearbeiten" at bounding box center [1144, 412] width 61 height 26
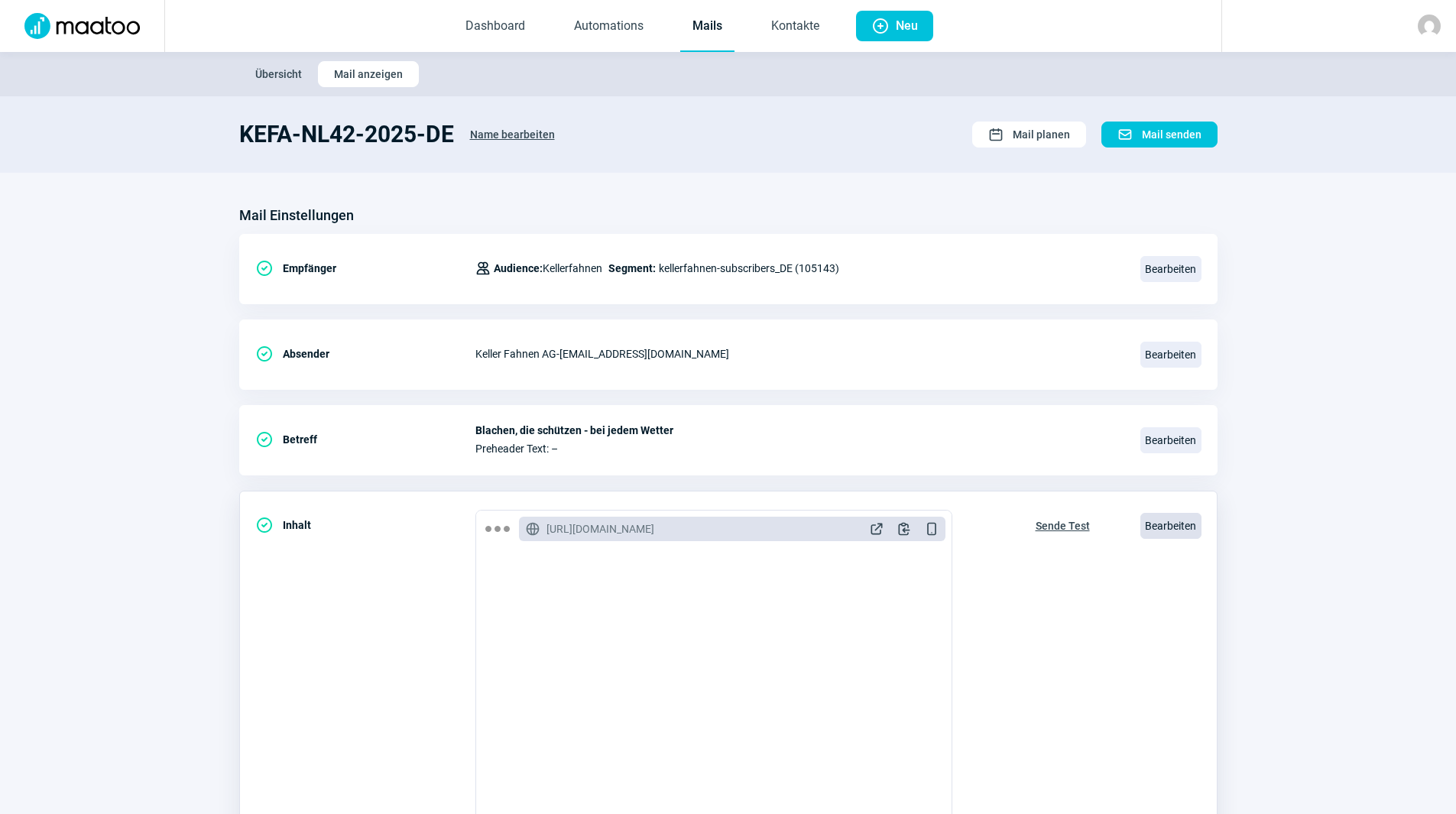
click at [1164, 528] on span "Bearbeiten" at bounding box center [1171, 525] width 61 height 26
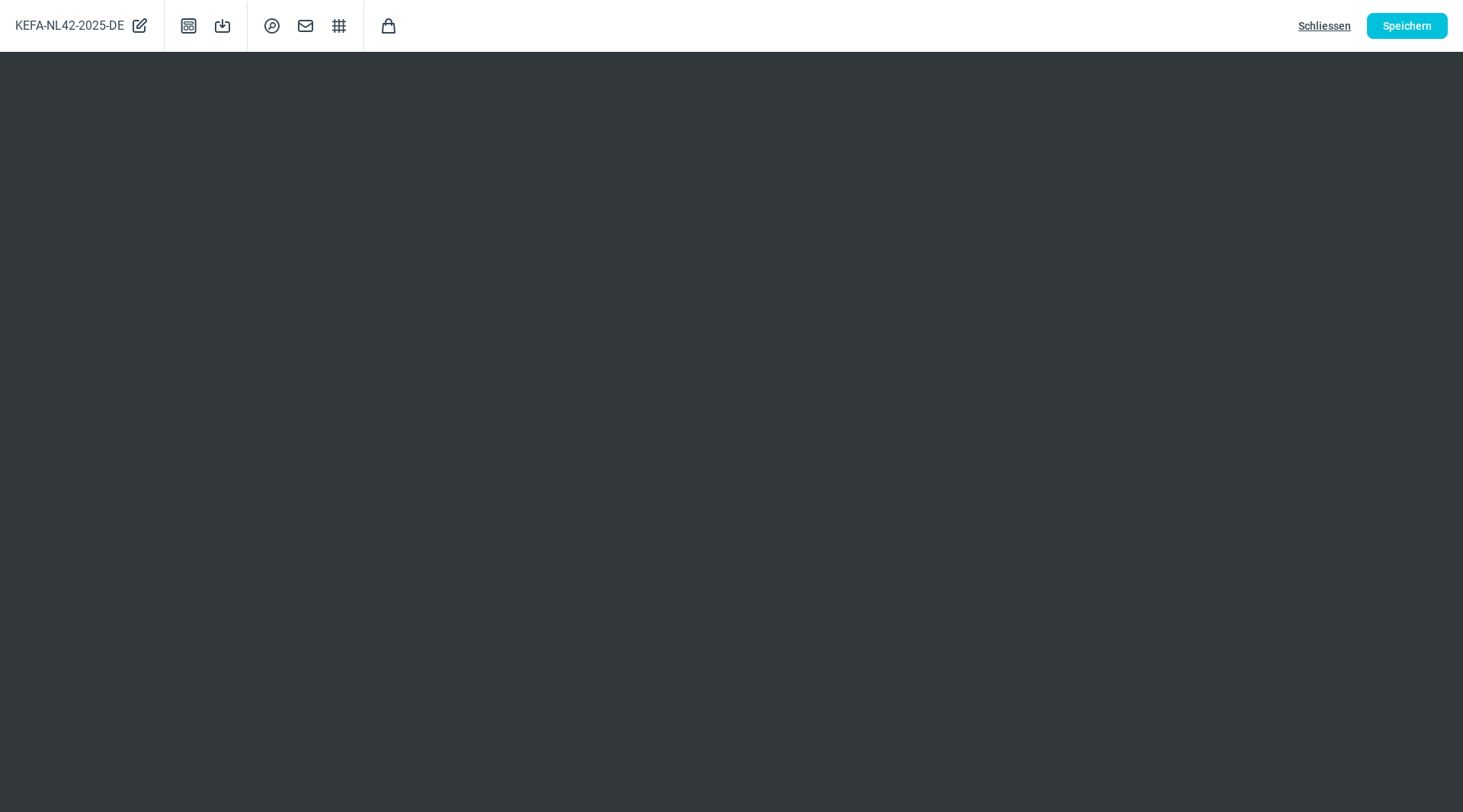
click at [1330, 27] on span "Schliessen" at bounding box center [1324, 26] width 52 height 25
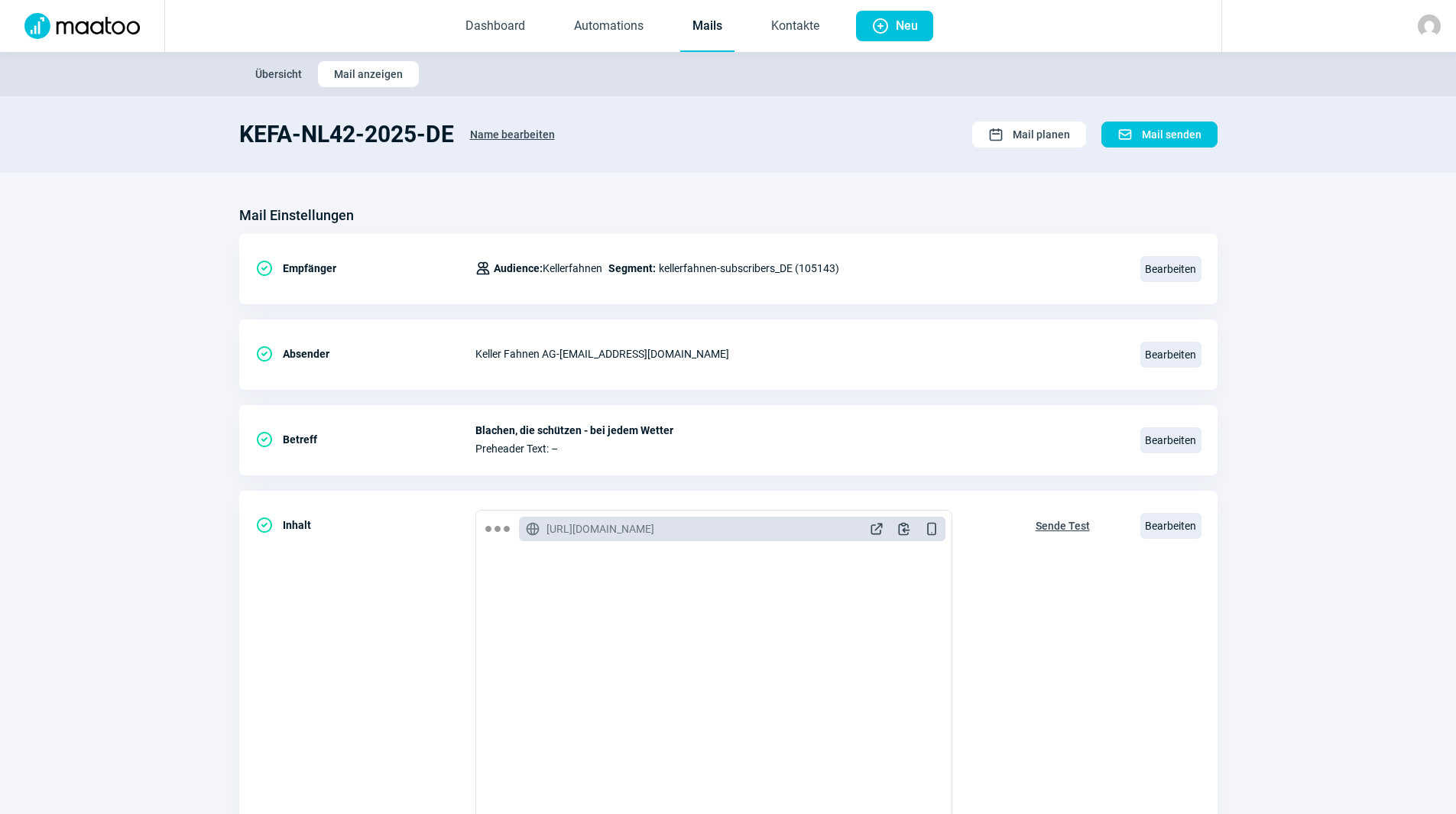
click at [704, 29] on link "Mails" at bounding box center [707, 27] width 54 height 50
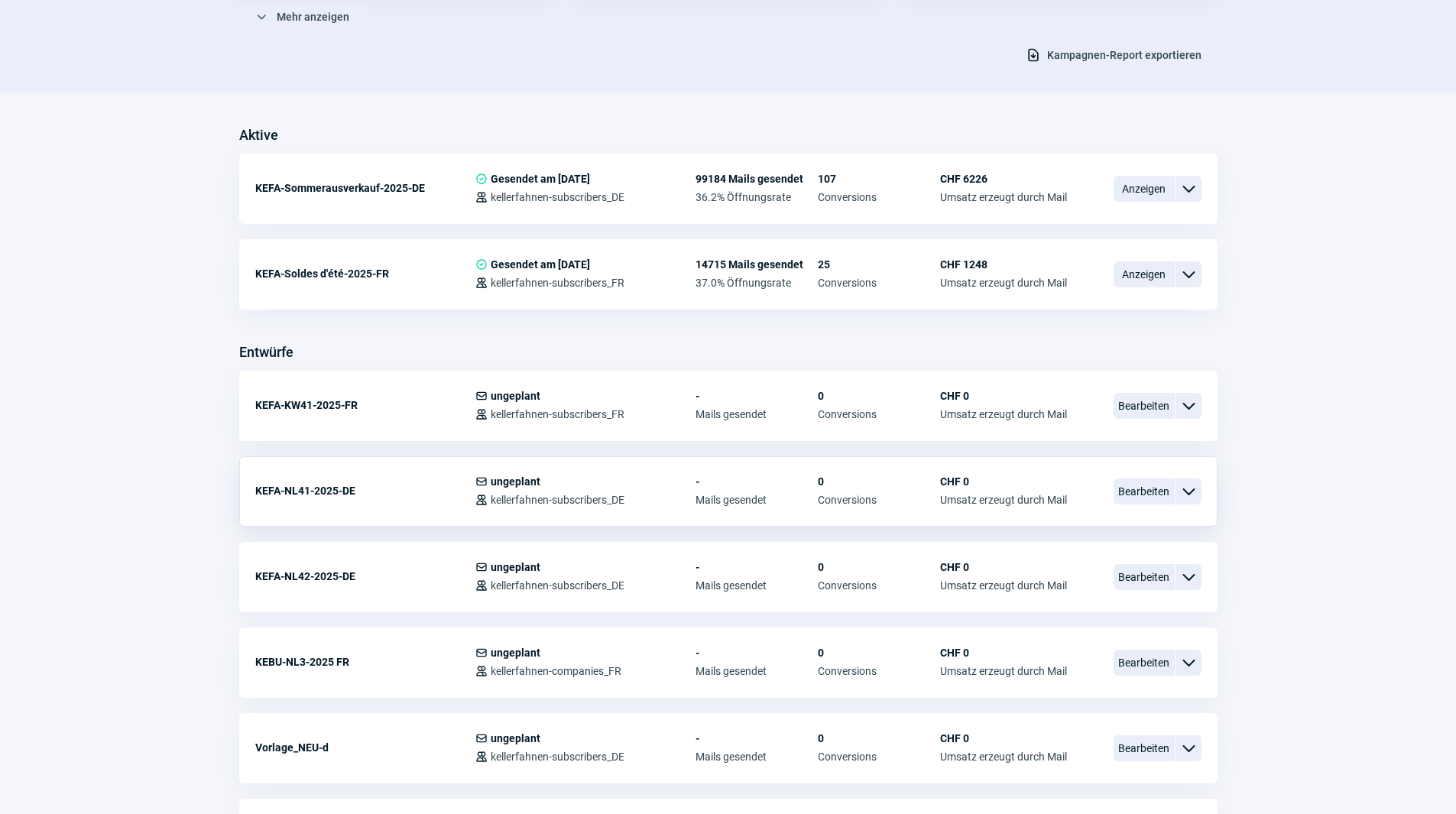
scroll to position [306, 0]
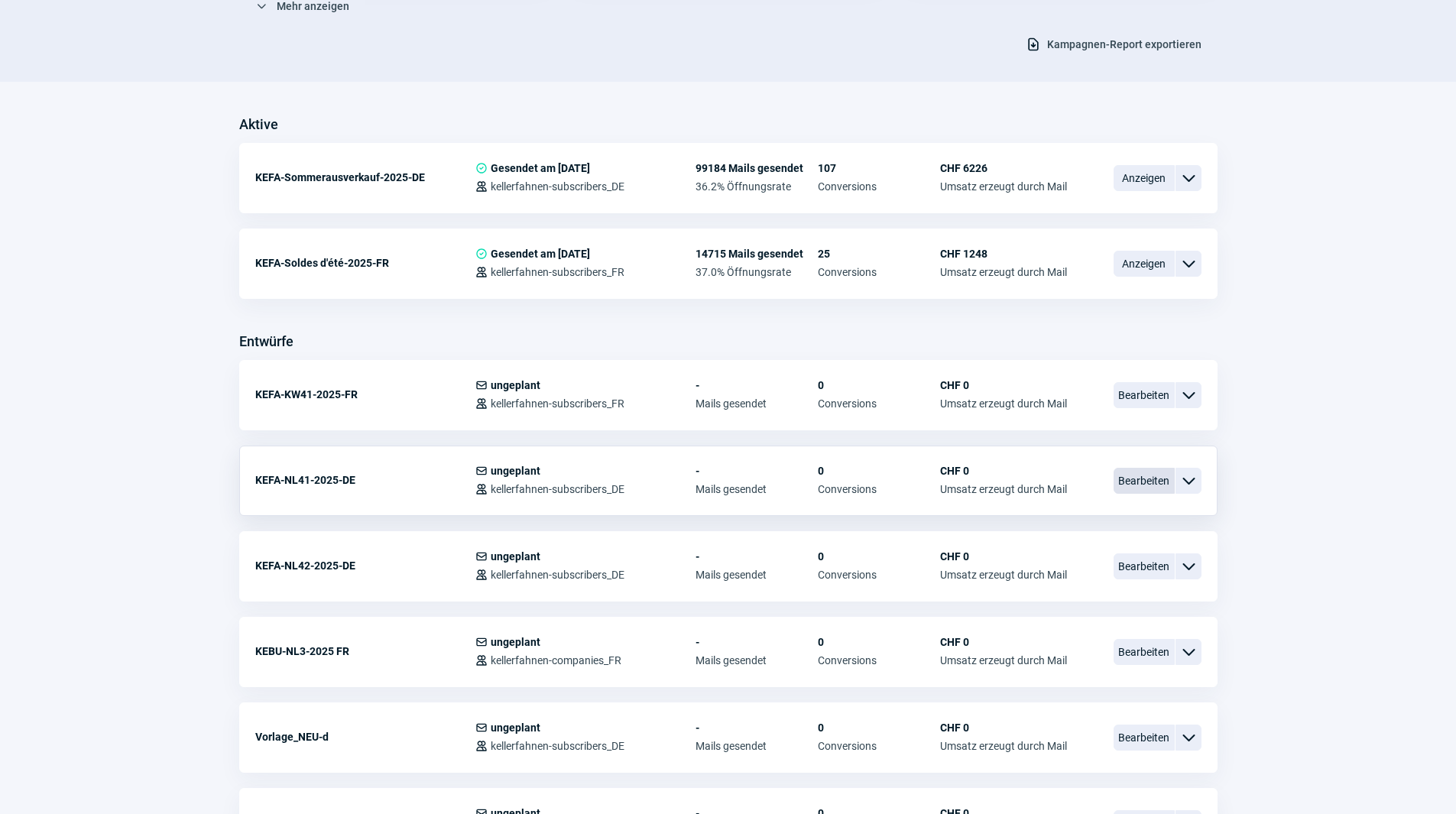
click at [1146, 471] on span "Bearbeiten" at bounding box center [1144, 480] width 61 height 26
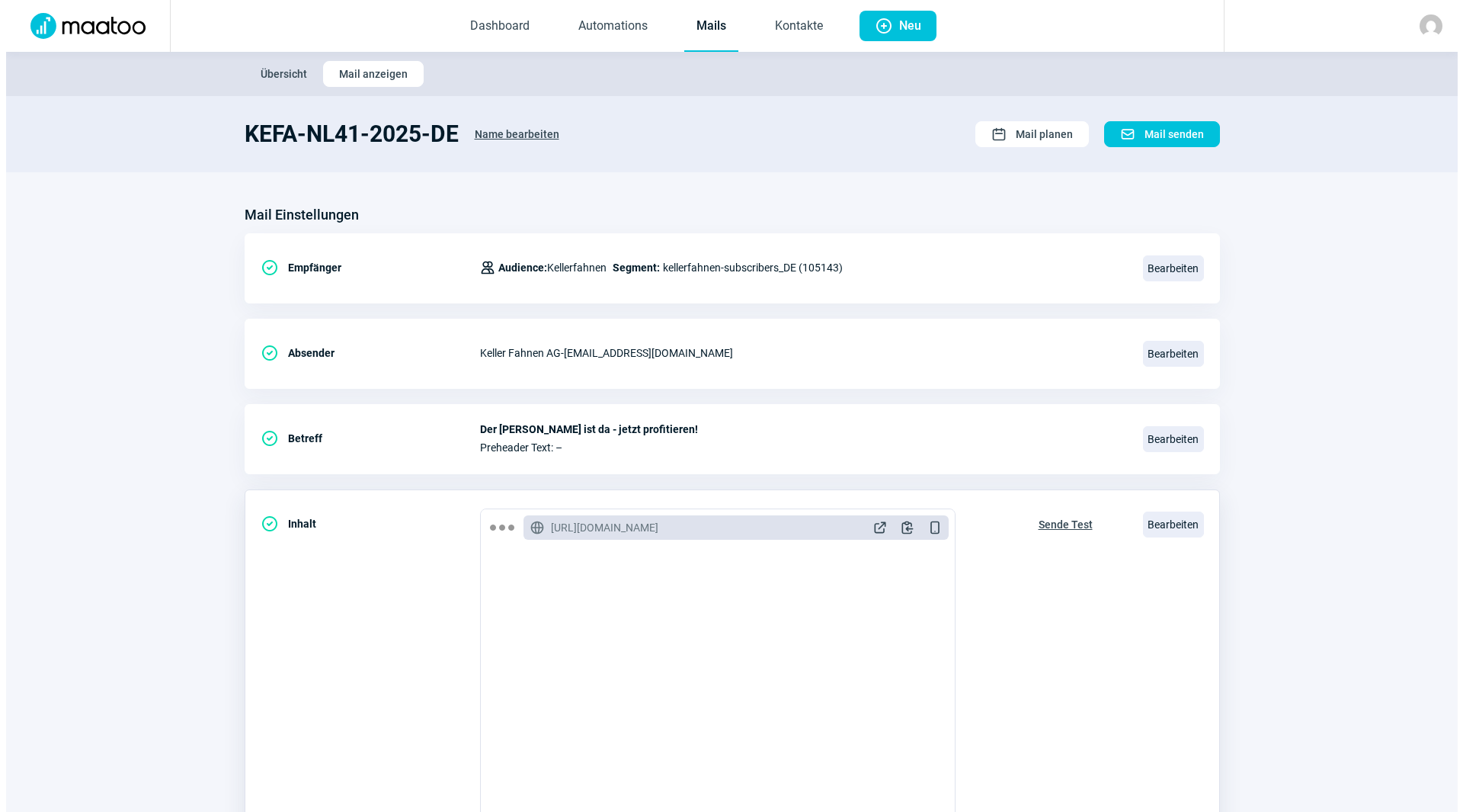
scroll to position [177, 0]
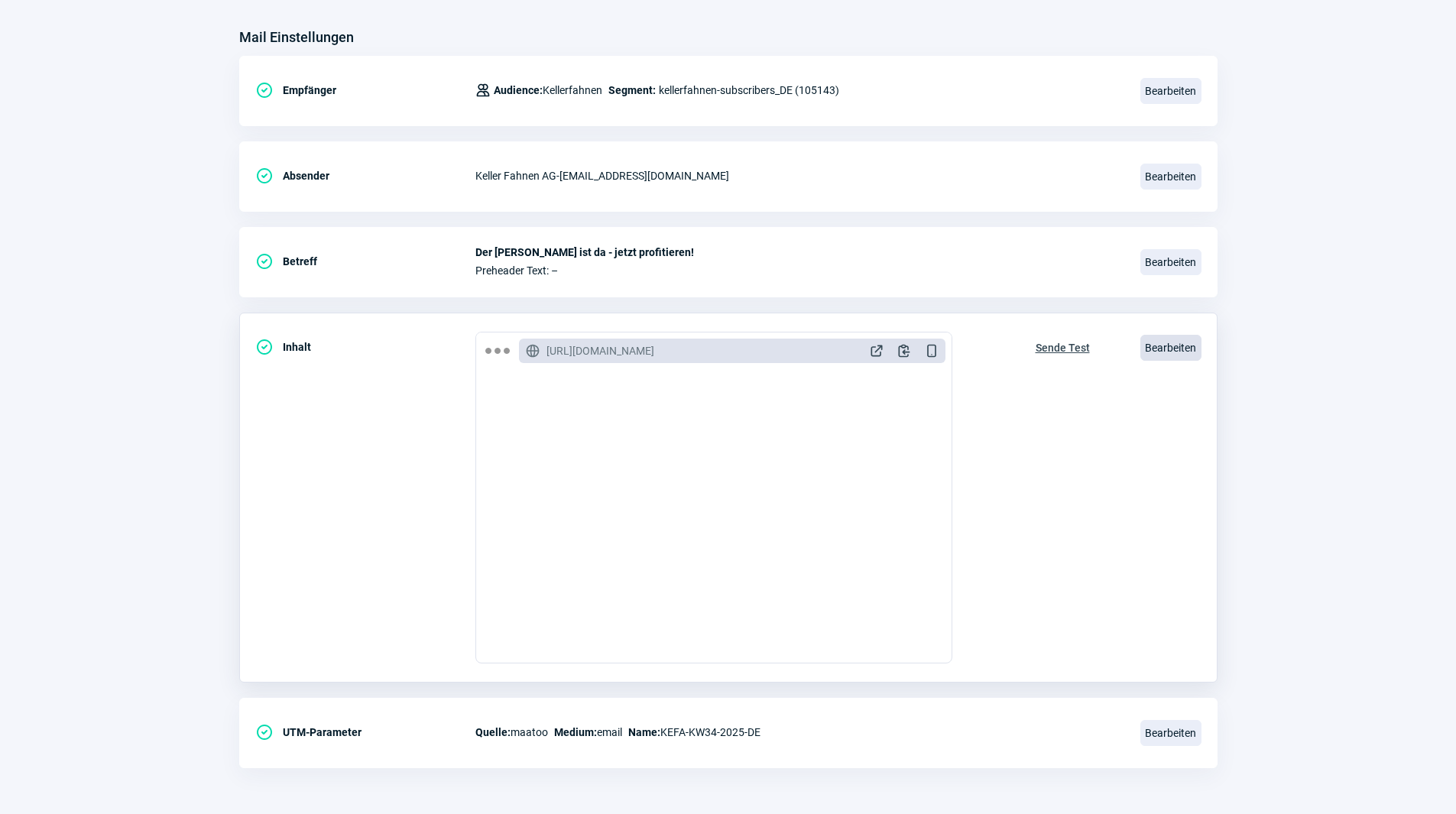
click at [1175, 350] on span "Bearbeiten" at bounding box center [1171, 347] width 61 height 26
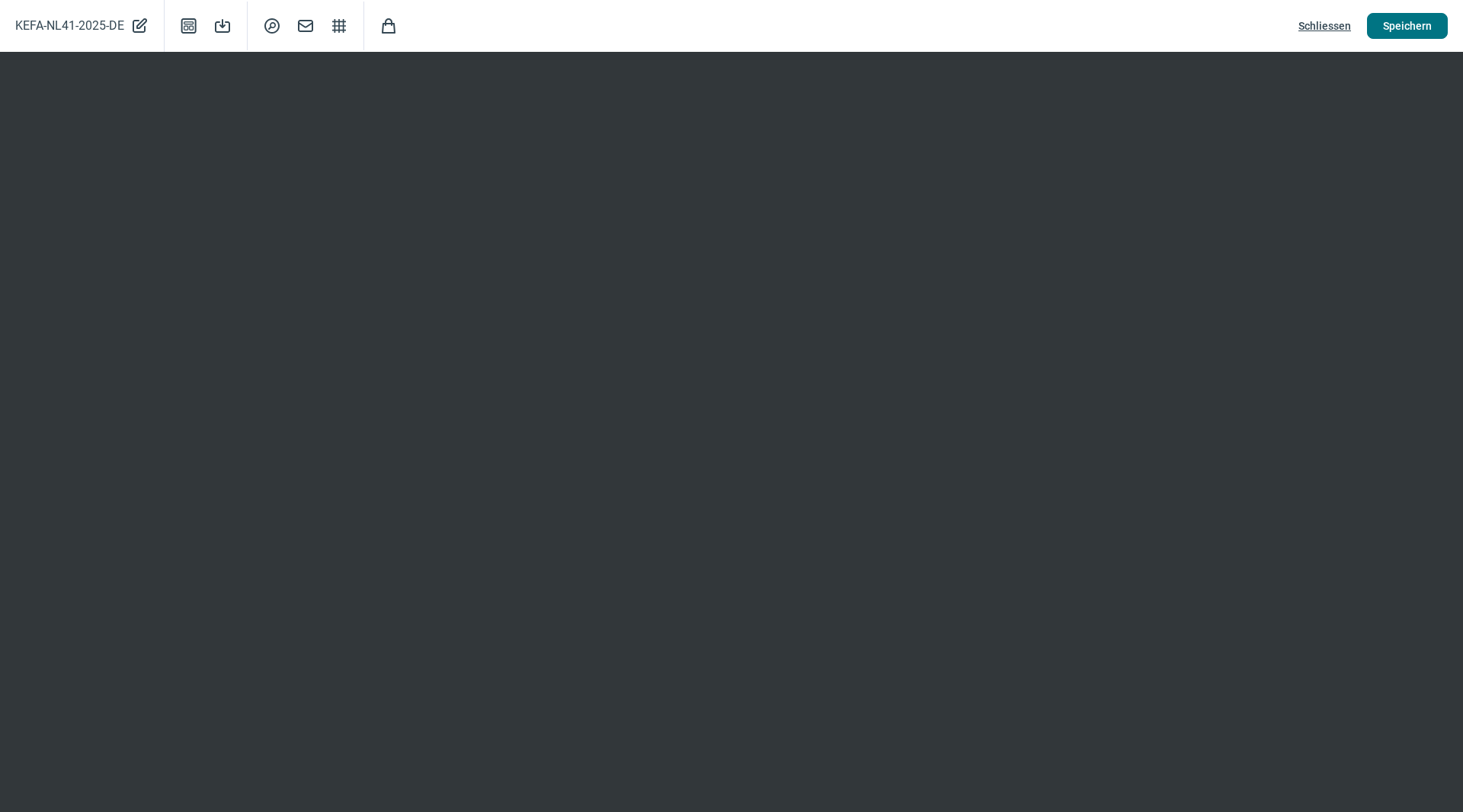
click at [1404, 15] on span "Speichern" at bounding box center [1407, 26] width 48 height 25
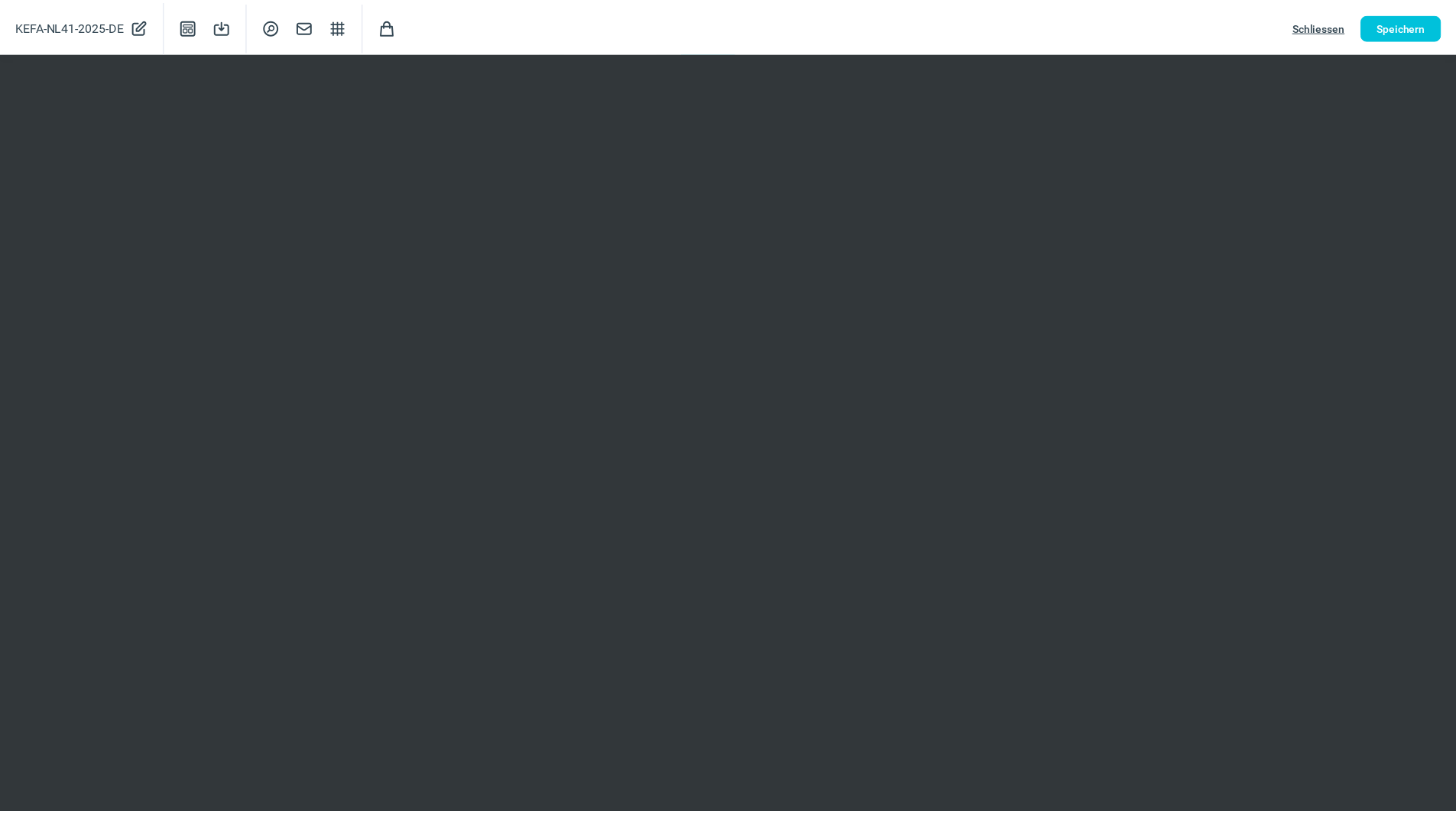
scroll to position [0, 0]
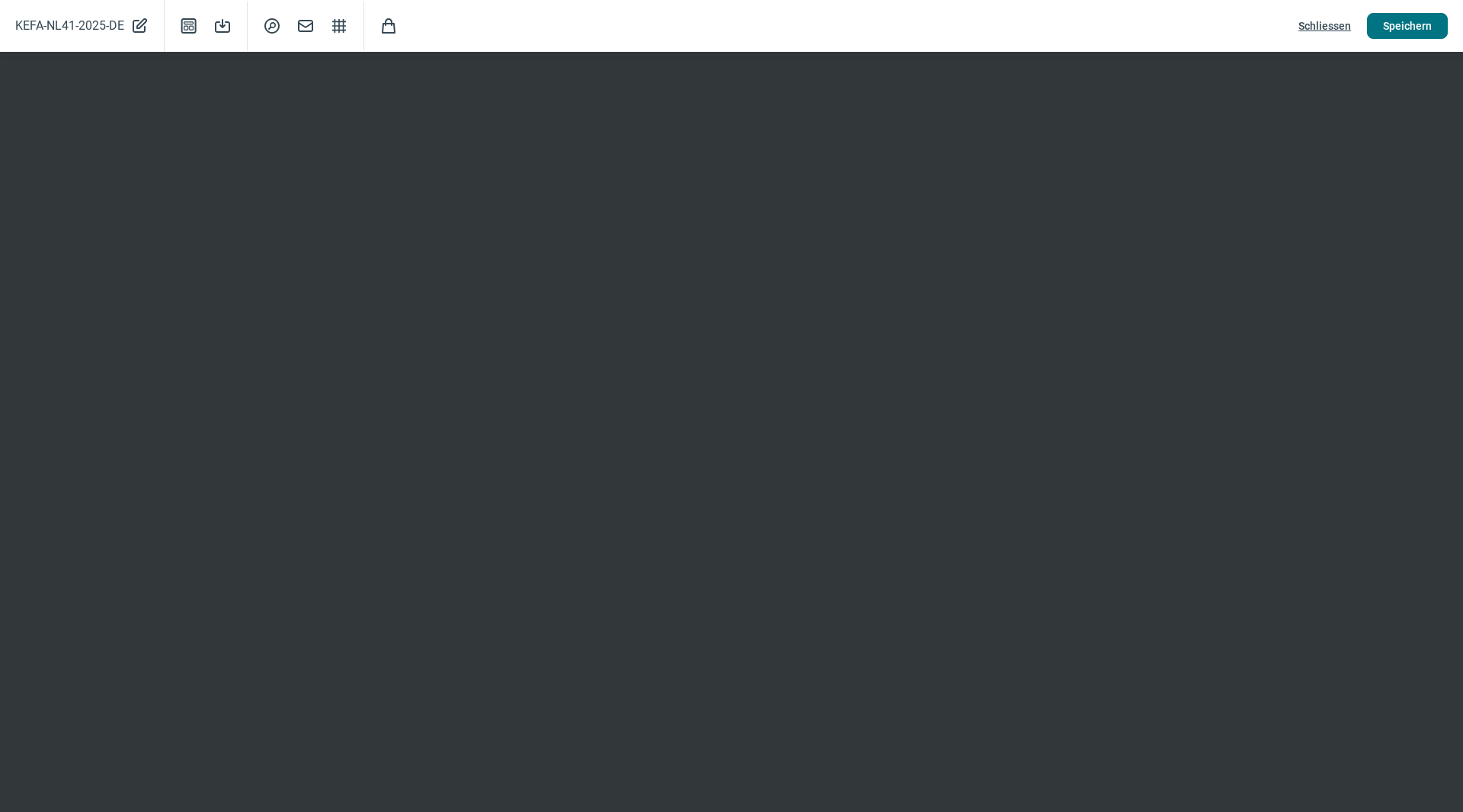
click at [1401, 27] on span "Speichern" at bounding box center [1407, 26] width 48 height 25
click at [1329, 28] on span "Schliessen" at bounding box center [1324, 26] width 52 height 25
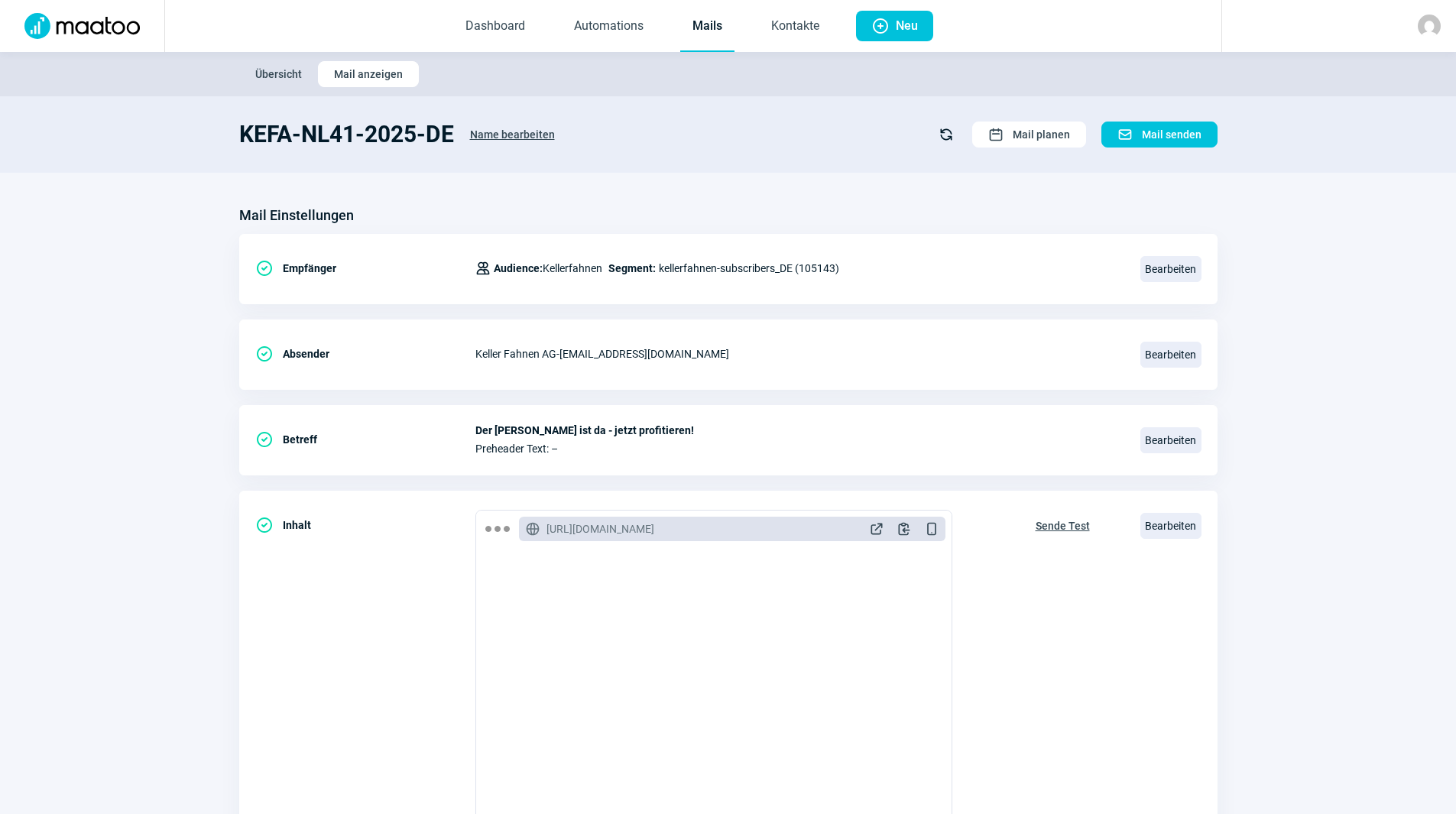
click at [694, 25] on link "Mails" at bounding box center [707, 27] width 54 height 50
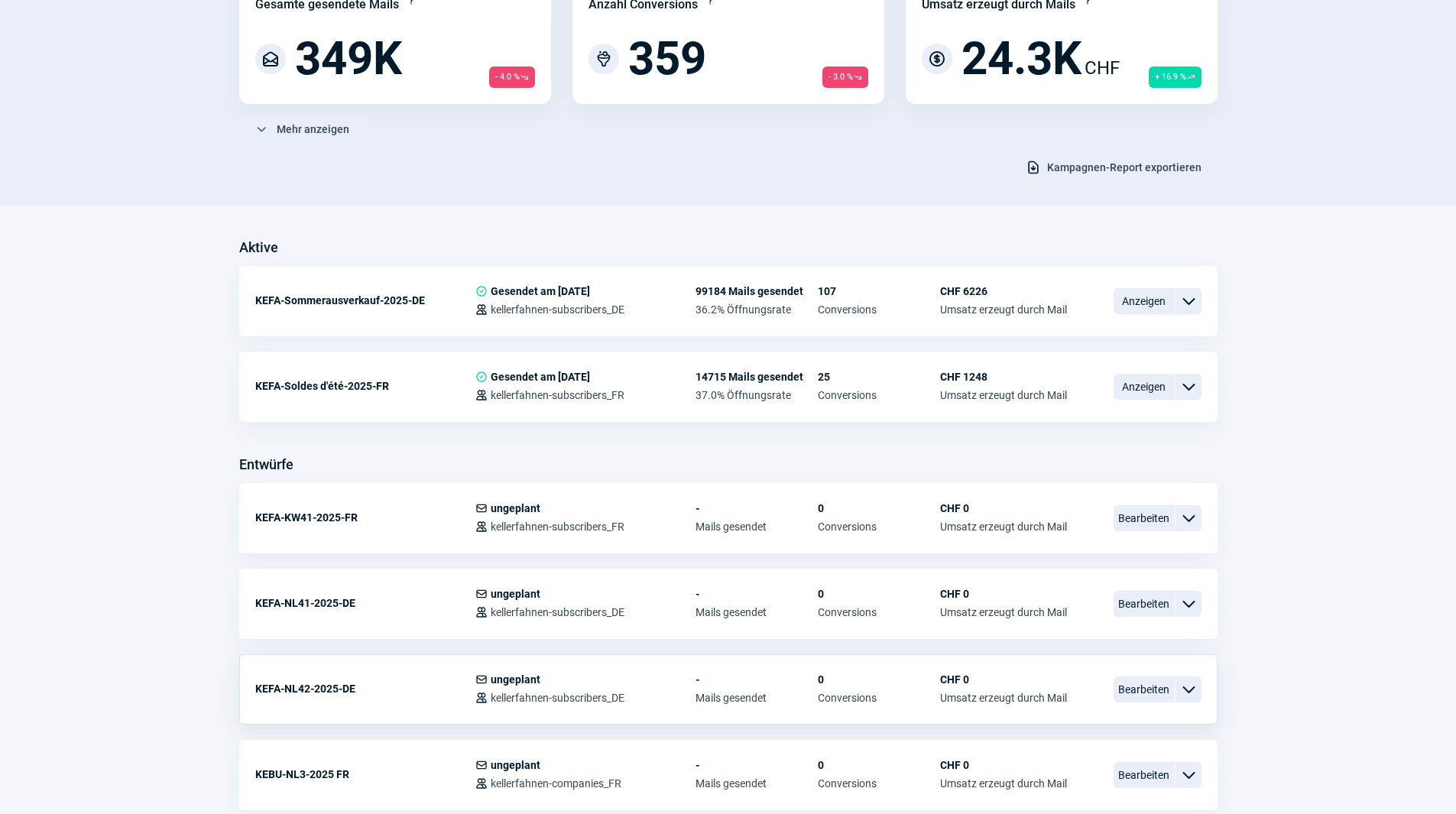
scroll to position [229, 0]
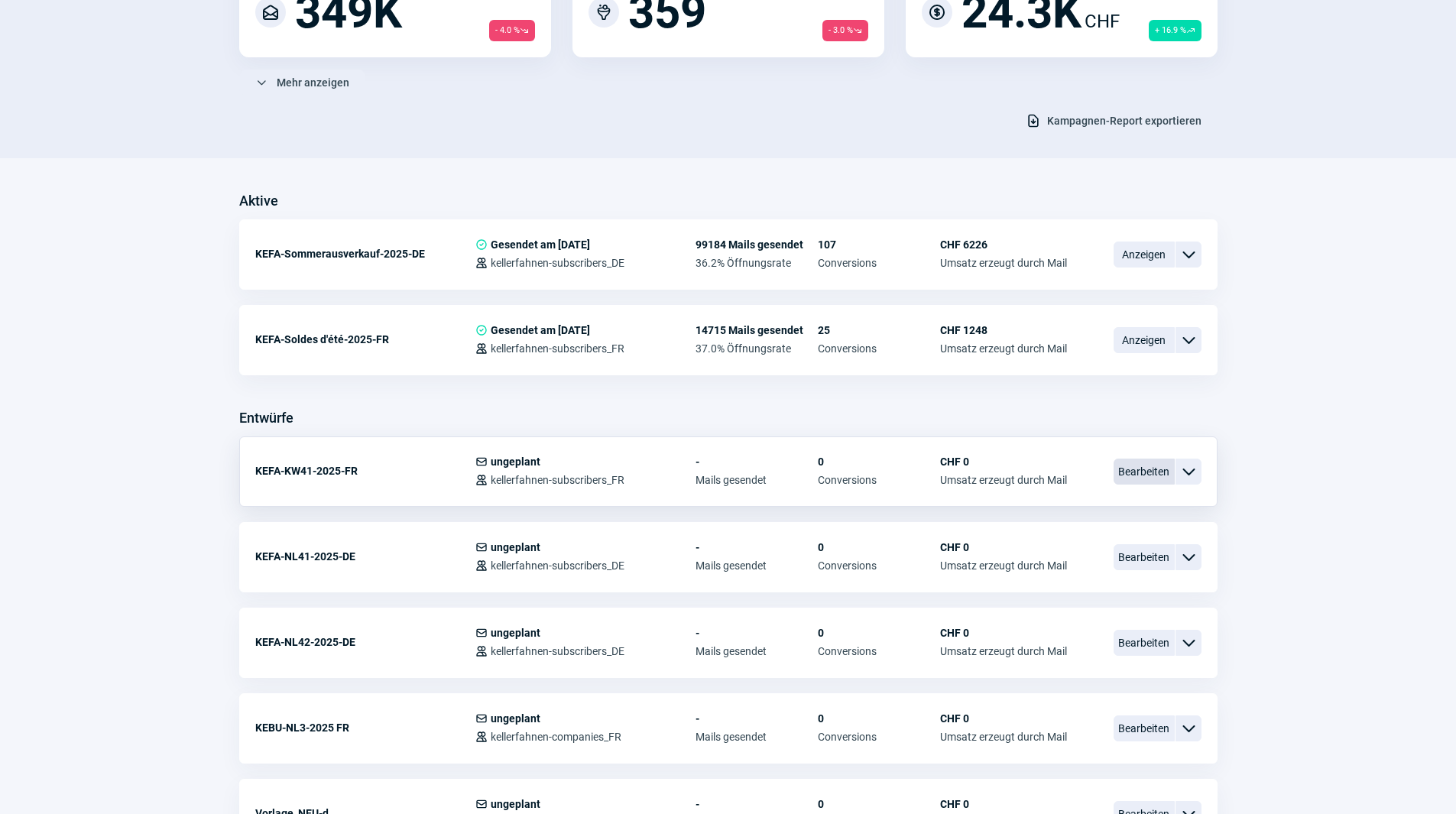
click at [1147, 478] on span "Bearbeiten" at bounding box center [1144, 471] width 61 height 26
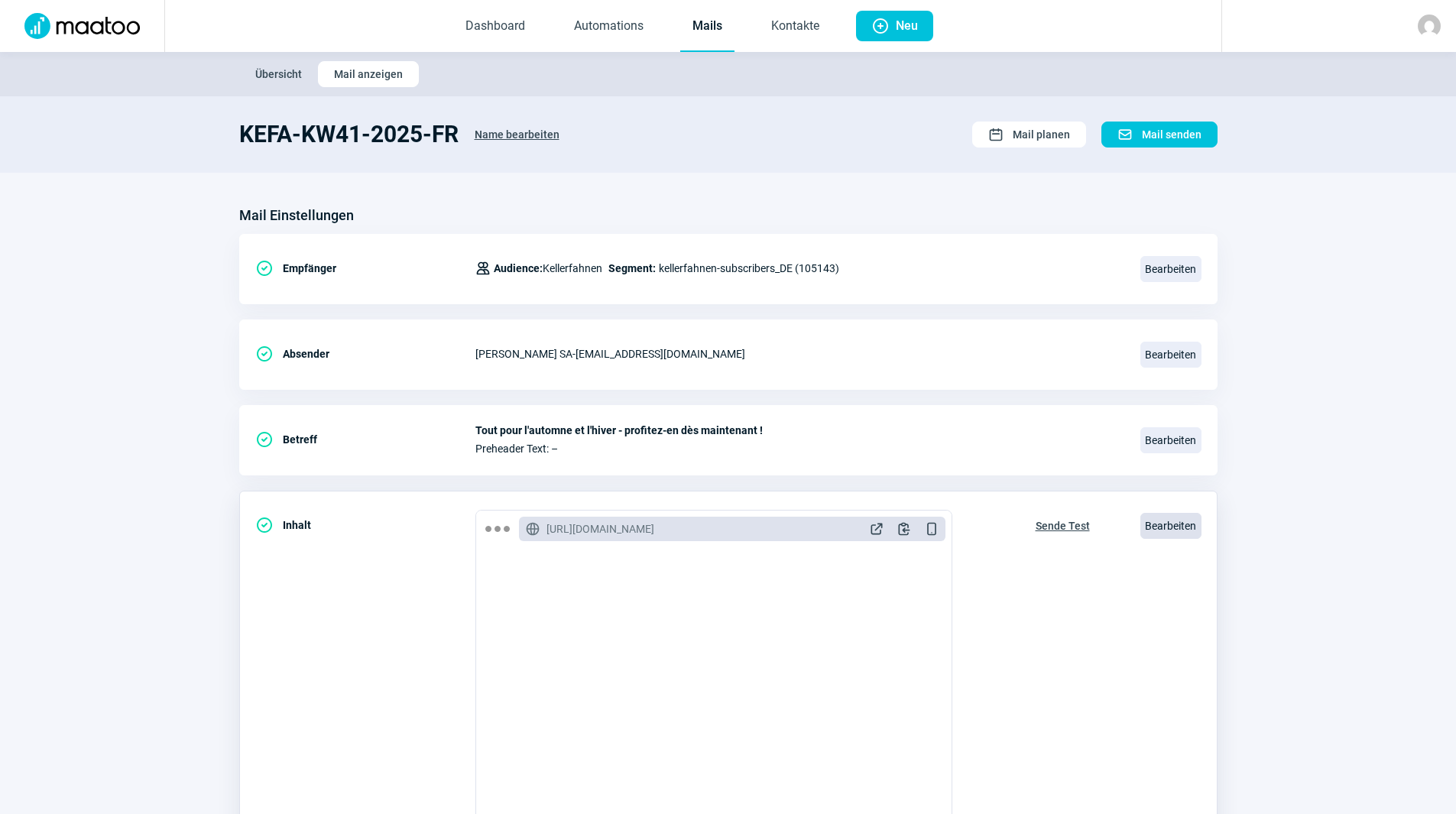
click at [1161, 525] on span "Bearbeiten" at bounding box center [1171, 525] width 61 height 26
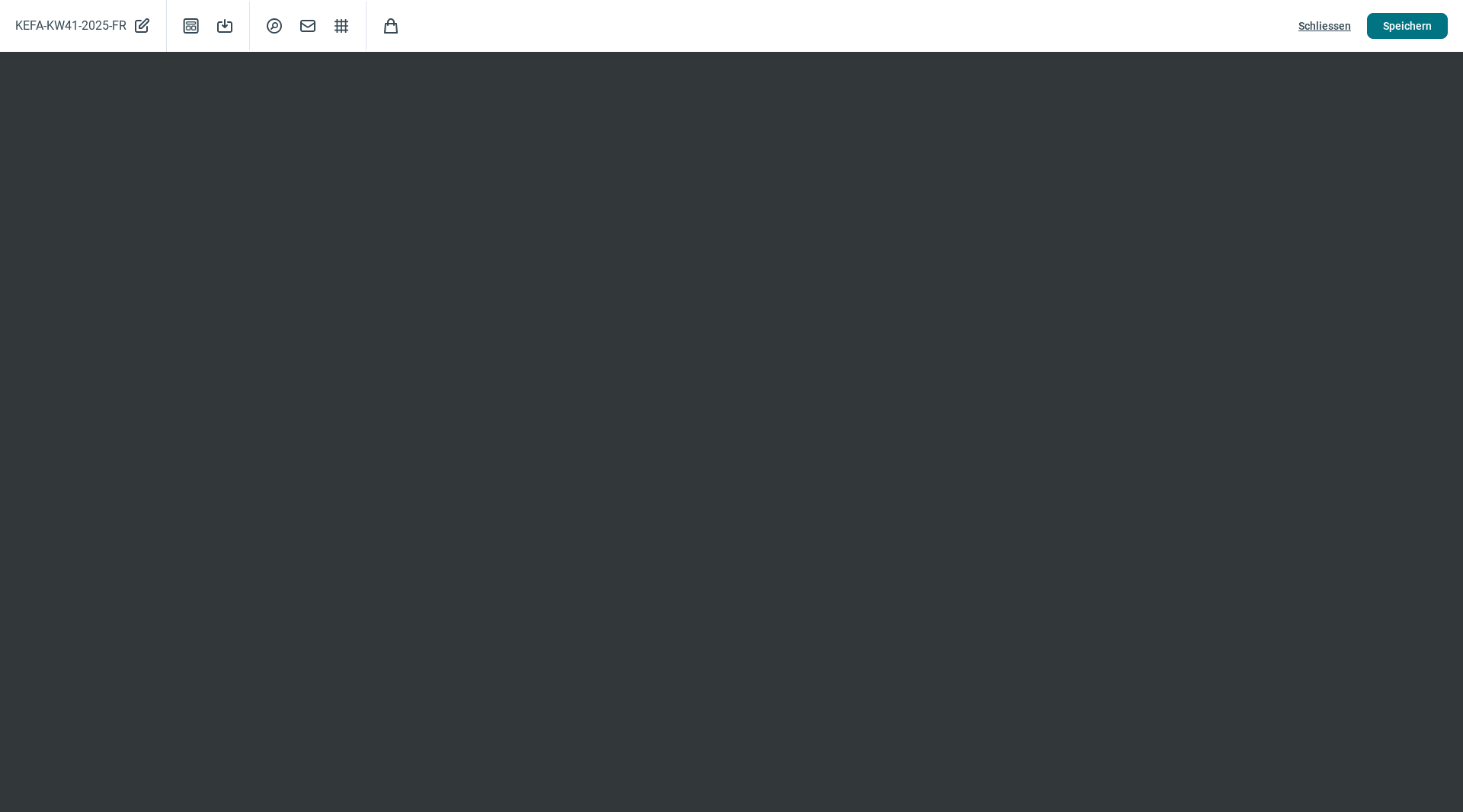
click at [1410, 19] on span "Speichern" at bounding box center [1407, 26] width 48 height 25
click at [1411, 30] on span "Speichern" at bounding box center [1407, 26] width 48 height 25
click at [1327, 19] on span "Schliessen" at bounding box center [1324, 26] width 52 height 25
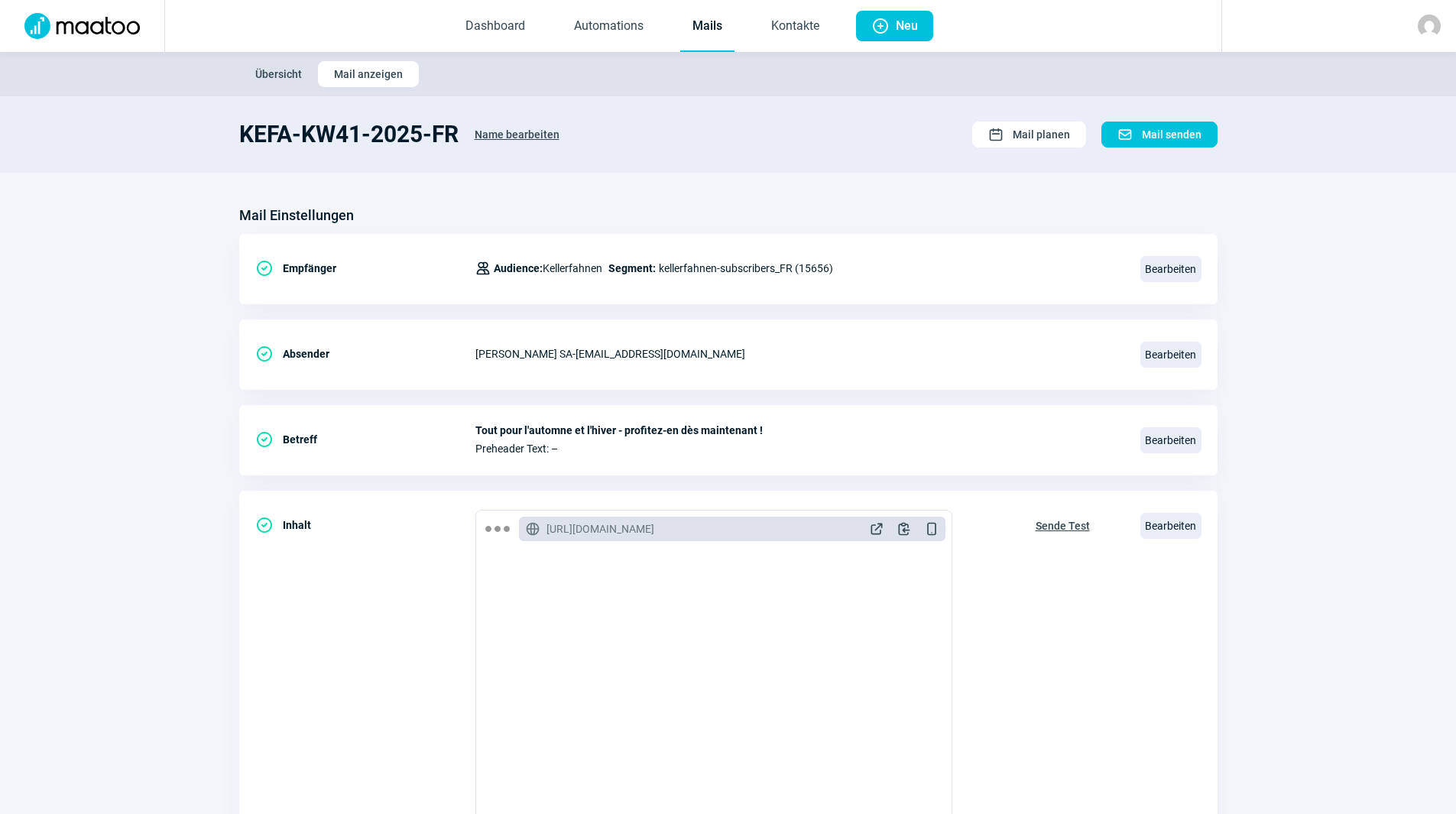
click at [725, 24] on link "Mails" at bounding box center [707, 27] width 54 height 50
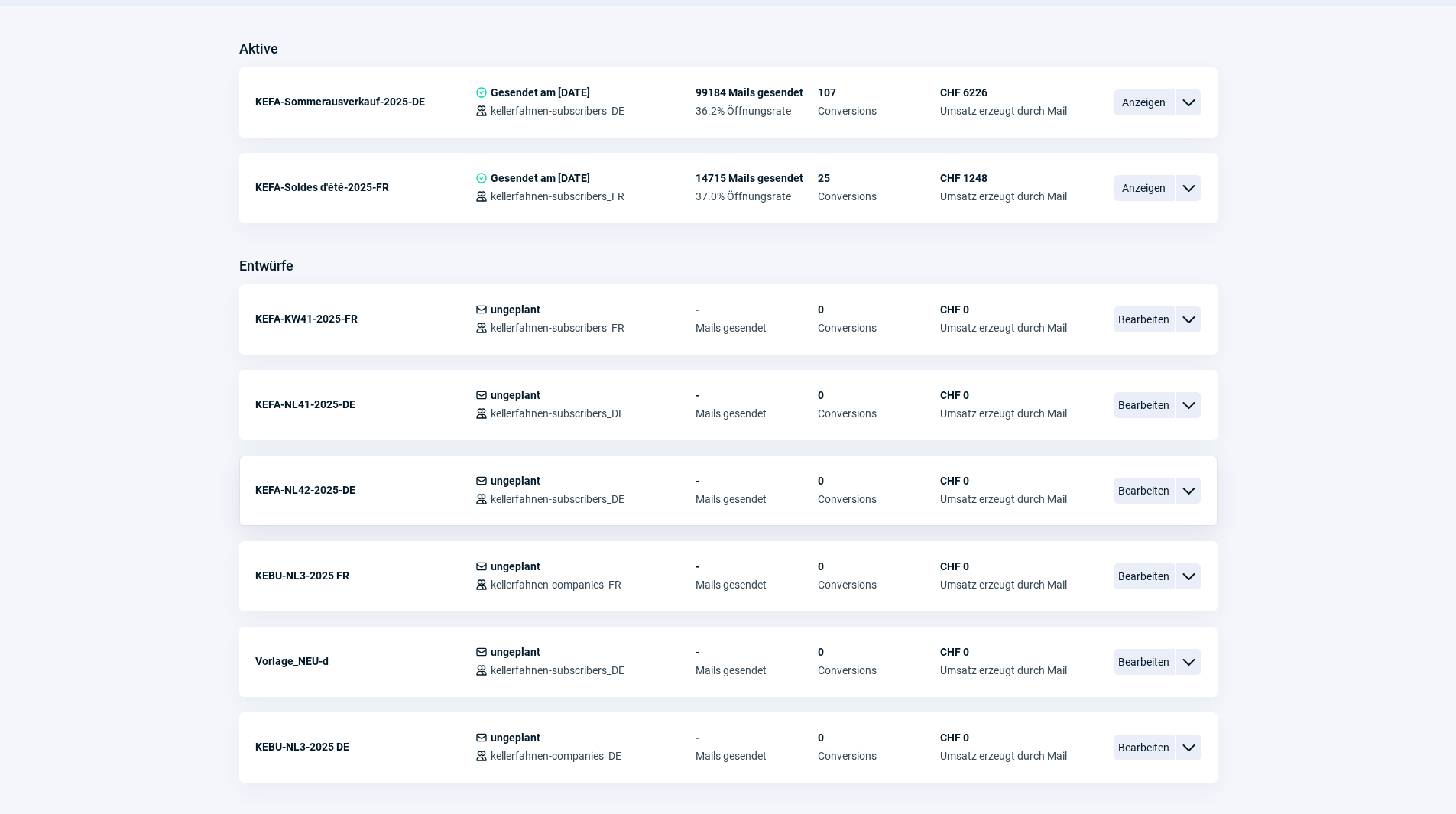
scroll to position [382, 0]
click at [1165, 491] on span "Bearbeiten" at bounding box center [1144, 489] width 61 height 26
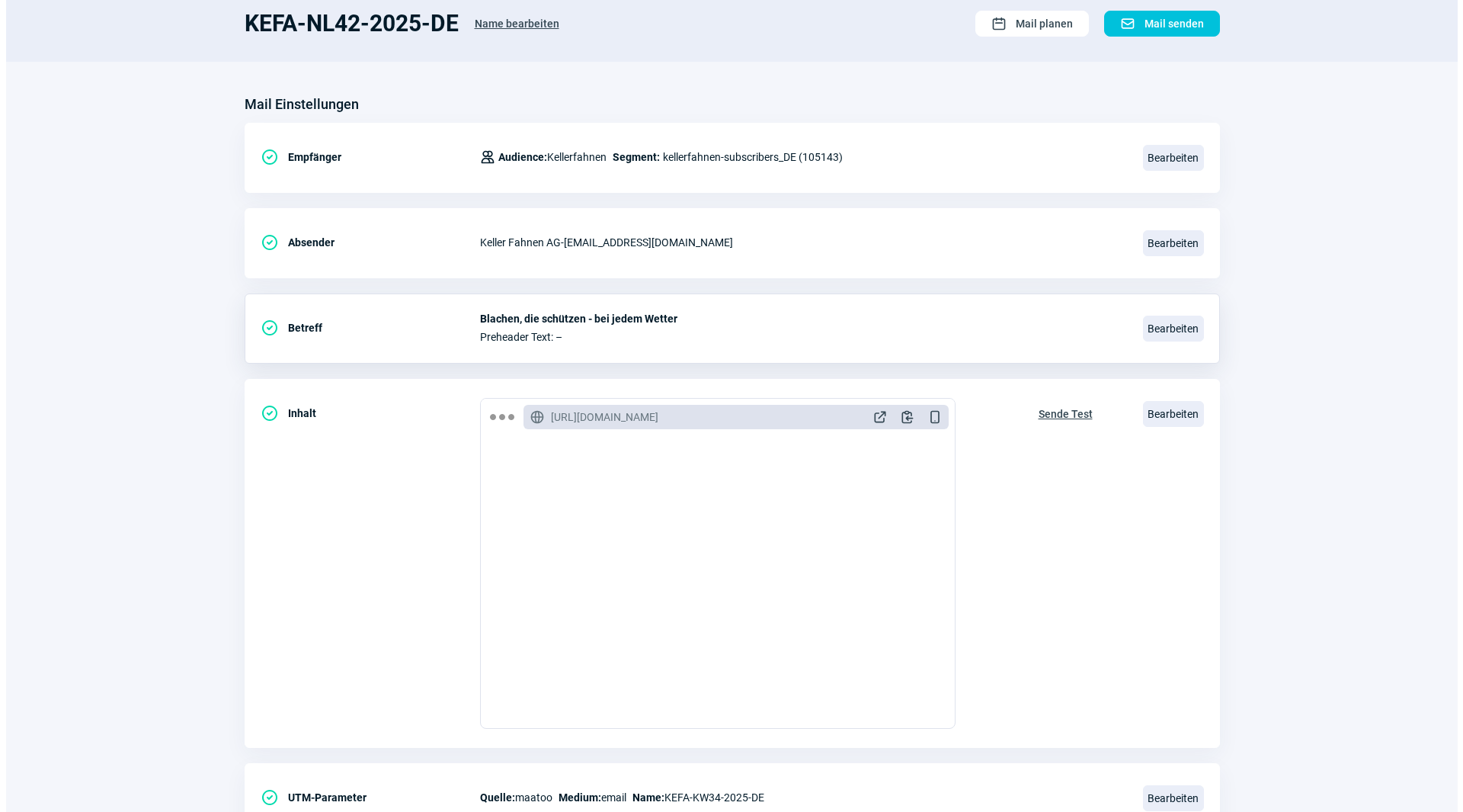
scroll to position [101, 0]
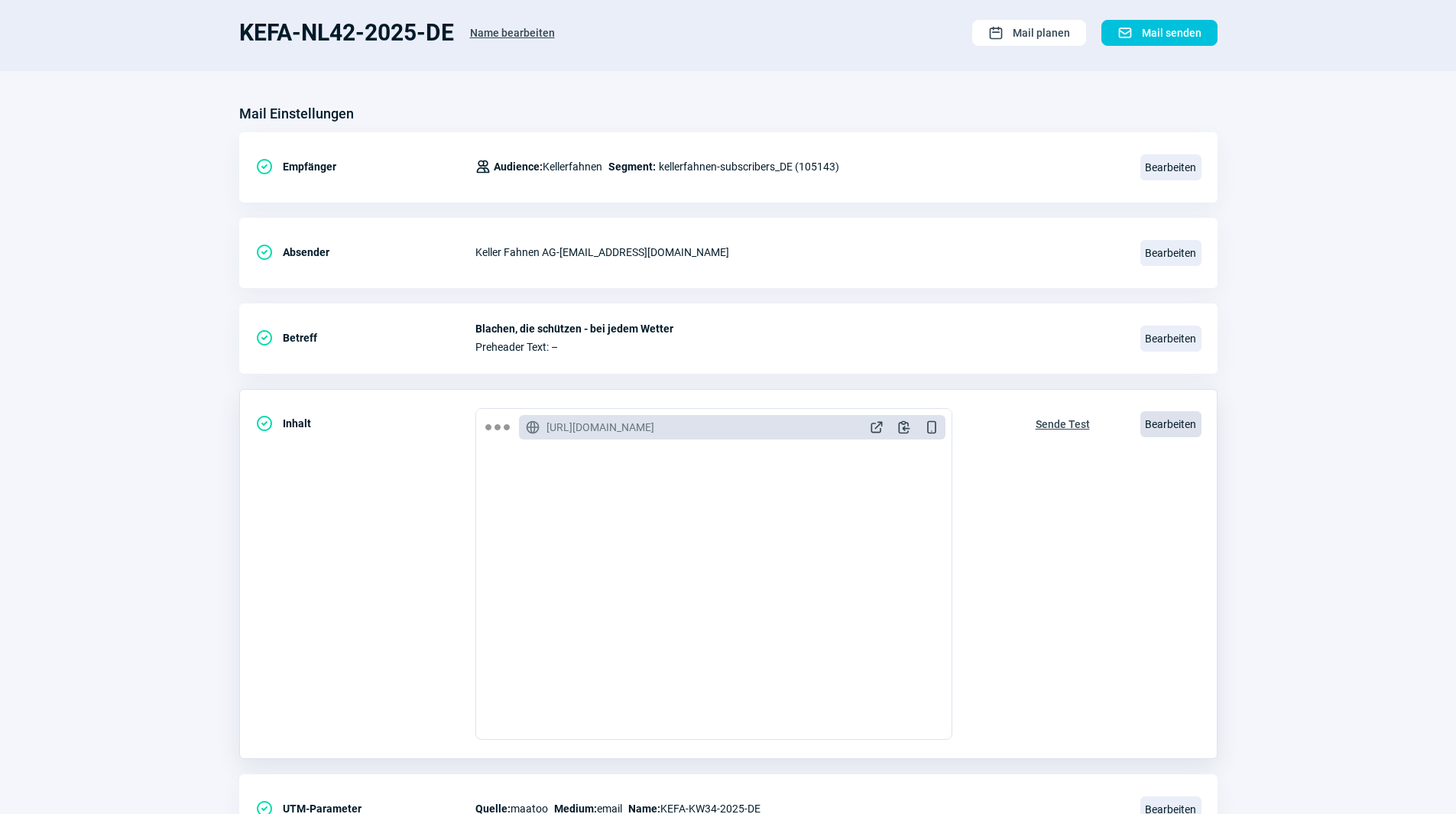
click at [1170, 420] on span "Bearbeiten" at bounding box center [1171, 424] width 61 height 26
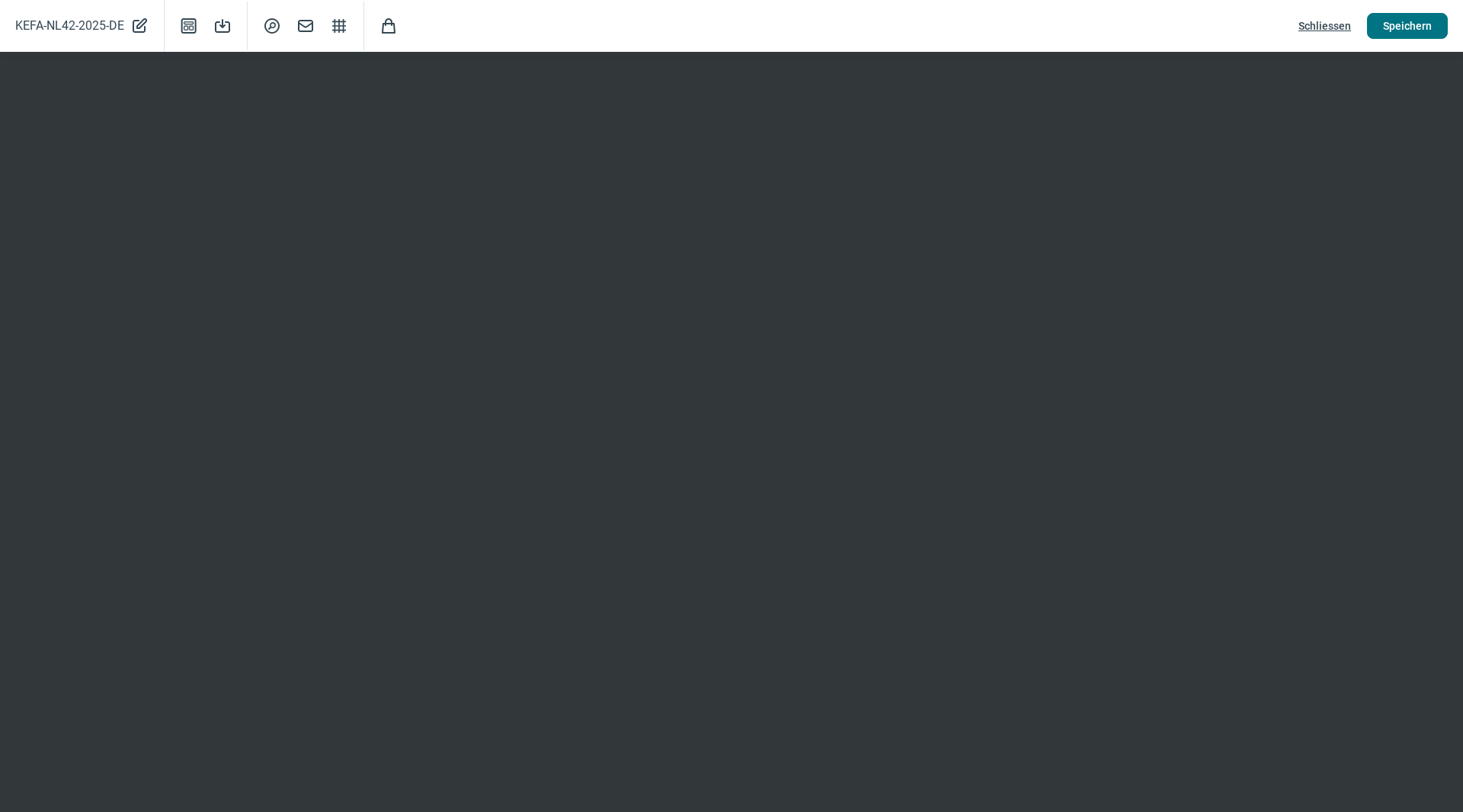
click at [1395, 20] on span "Speichern" at bounding box center [1407, 26] width 48 height 25
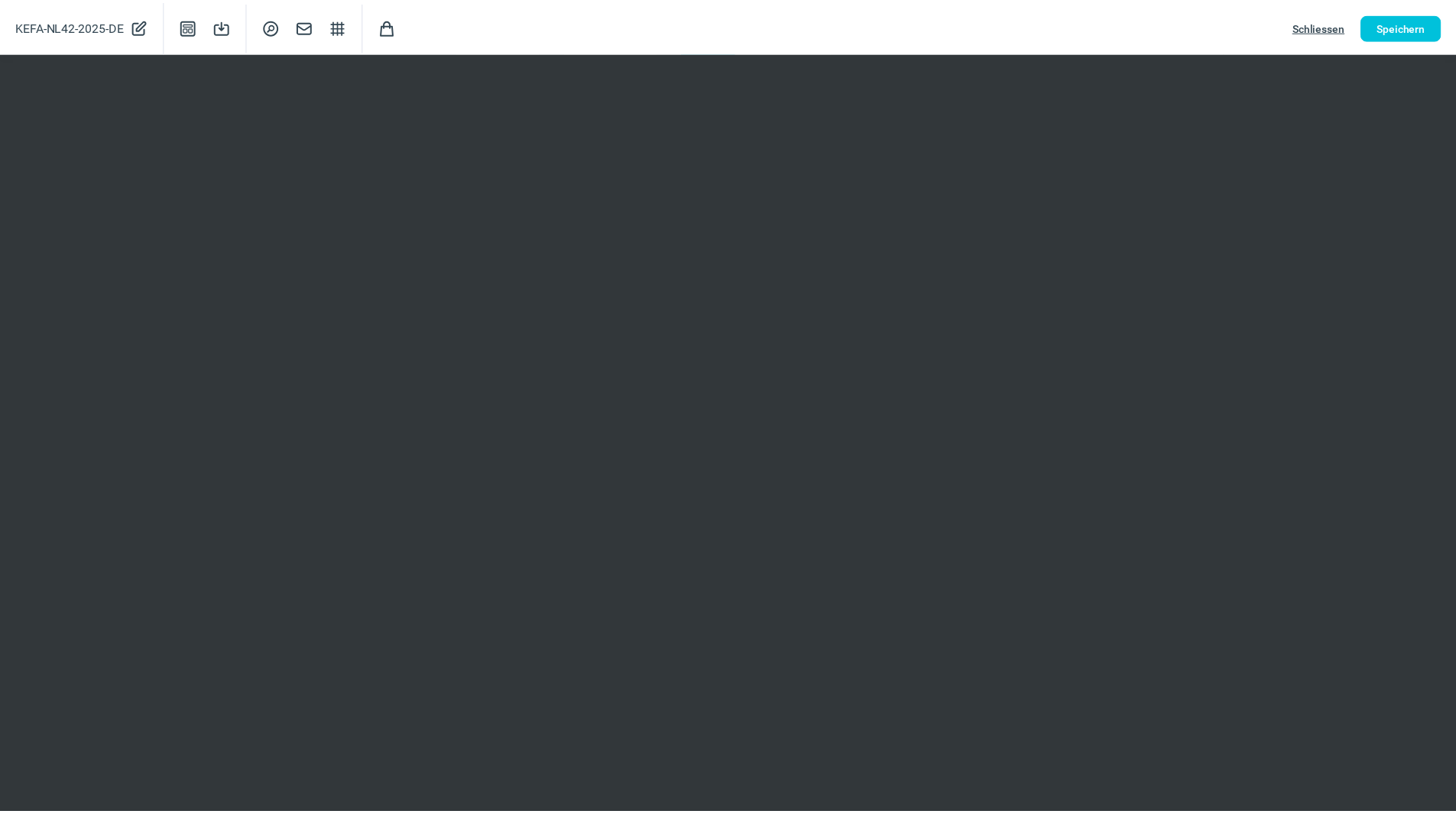
scroll to position [0, 0]
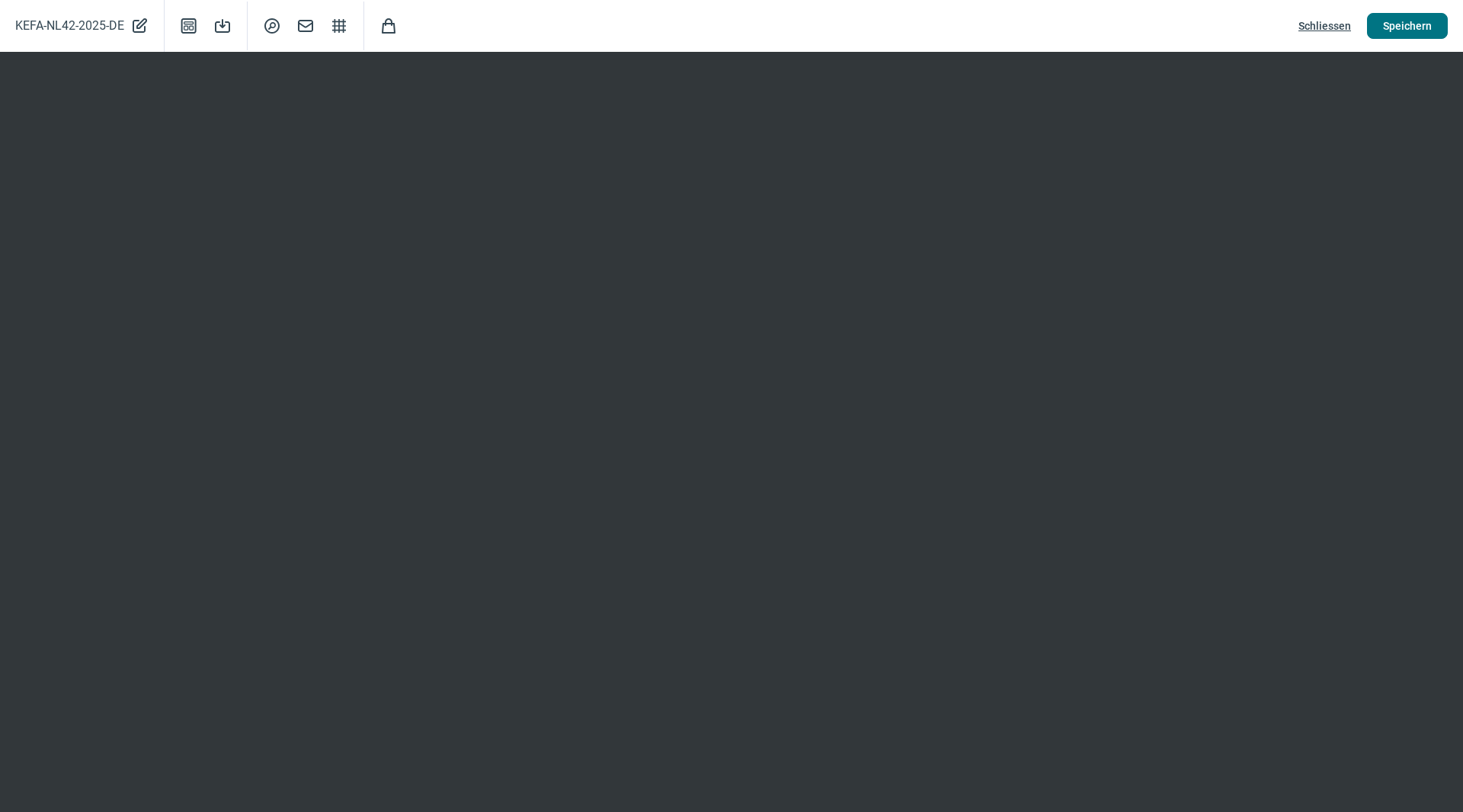
click at [1418, 18] on span "Speichern" at bounding box center [1407, 26] width 48 height 25
click at [1329, 18] on span "Schliessen" at bounding box center [1324, 26] width 52 height 25
